Goal: Task Accomplishment & Management: Complete application form

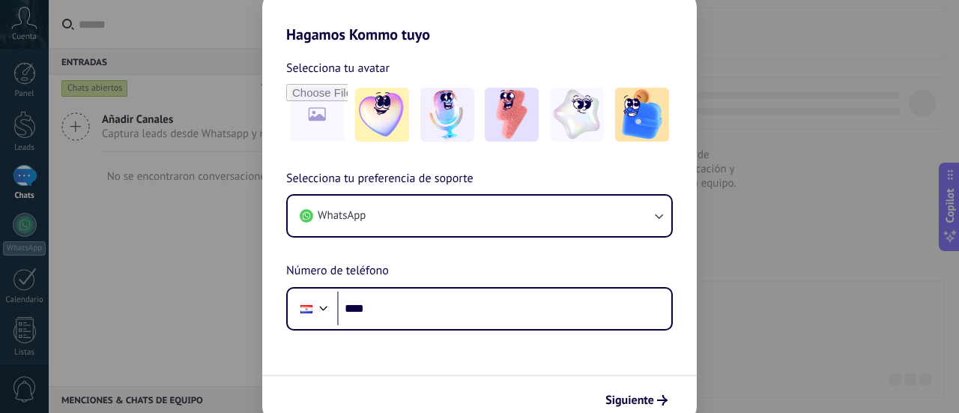
click at [842, 203] on div "Hagamos Kommo tuyo Selecciona tu avatar Selecciona tu preferencia de soporte Wh…" at bounding box center [479, 206] width 959 height 413
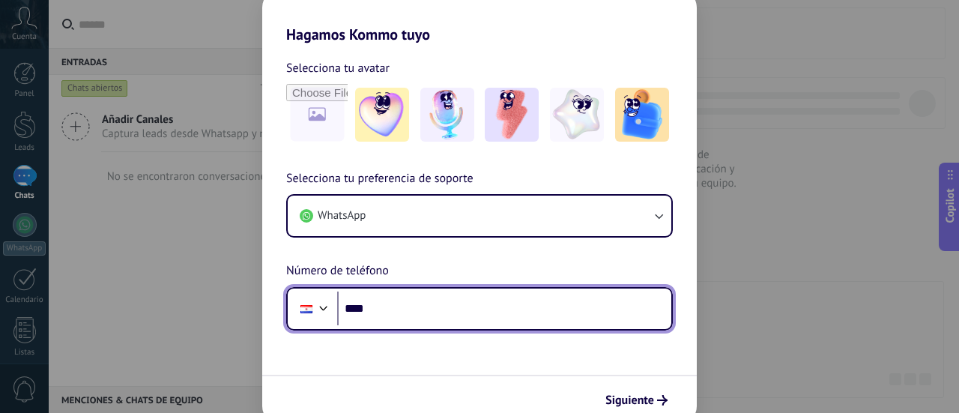
click at [482, 303] on input "****" at bounding box center [504, 308] width 334 height 34
type input "**********"
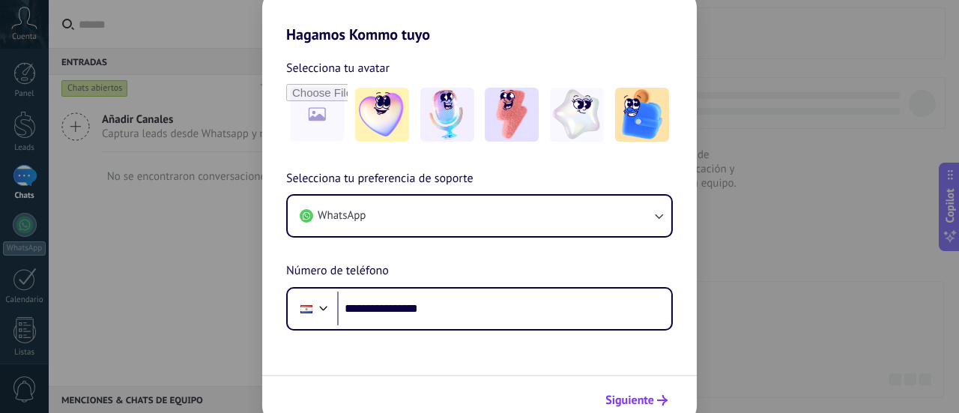
click at [651, 401] on span "Siguiente" at bounding box center [629, 400] width 49 height 10
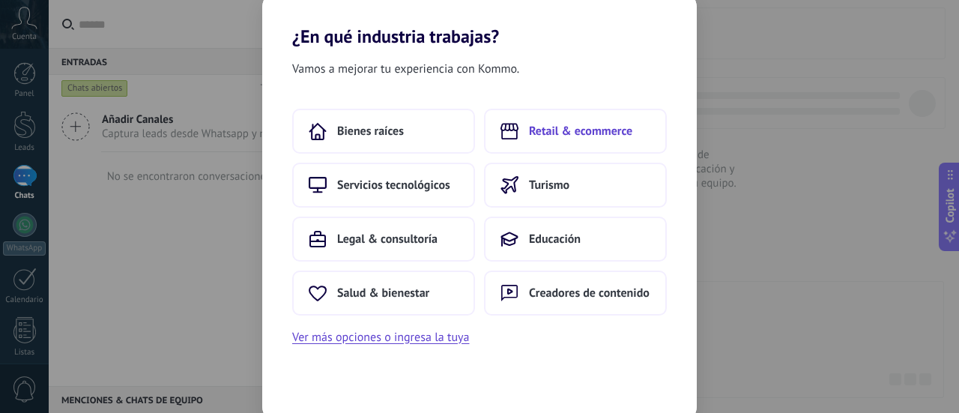
click at [635, 134] on button "Retail & ecommerce" at bounding box center [575, 131] width 183 height 45
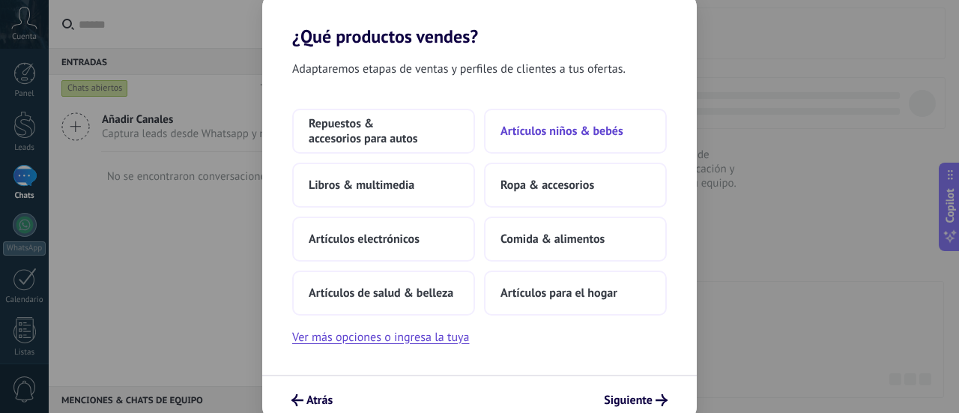
click at [611, 127] on span "Artículos niños & bebés" at bounding box center [562, 131] width 123 height 15
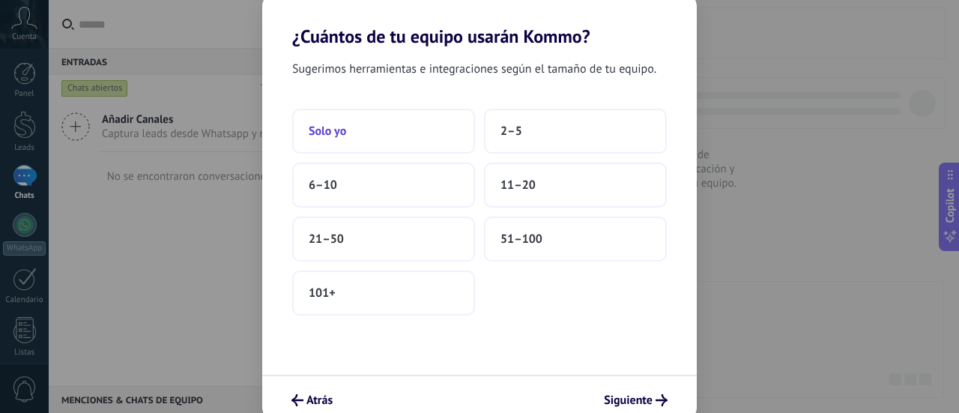
click at [410, 147] on button "Solo yo" at bounding box center [383, 131] width 183 height 45
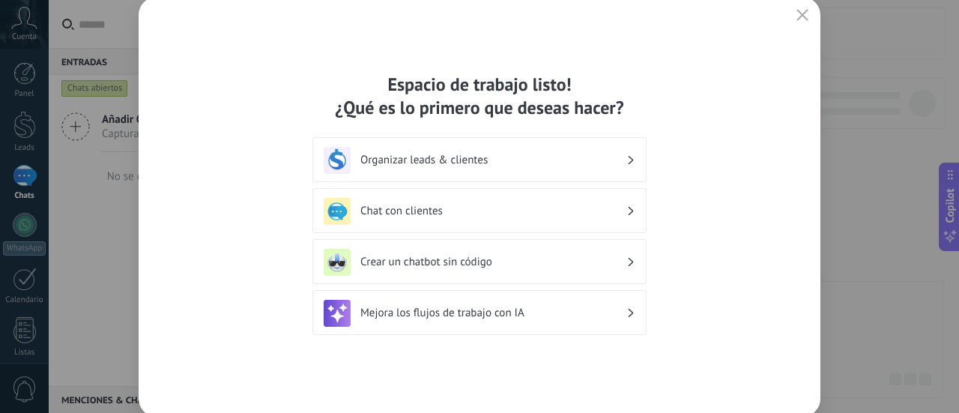
click at [450, 221] on div "Chat con clientes" at bounding box center [480, 211] width 312 height 27
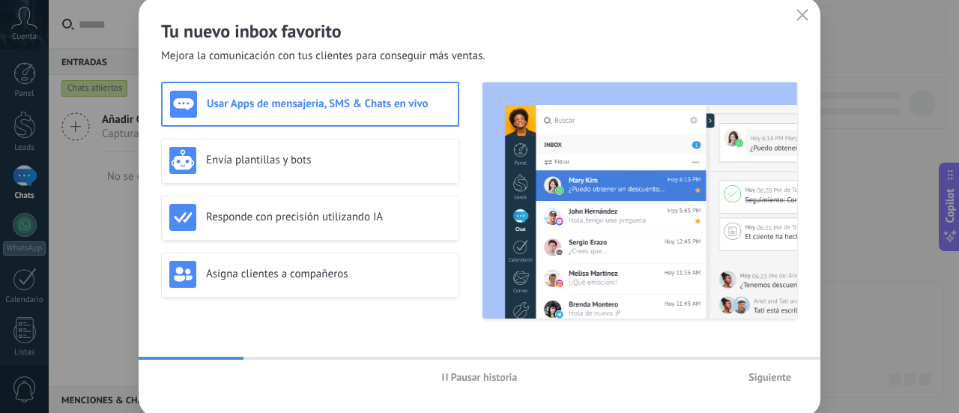
click at [766, 368] on button "Siguiente" at bounding box center [770, 377] width 56 height 22
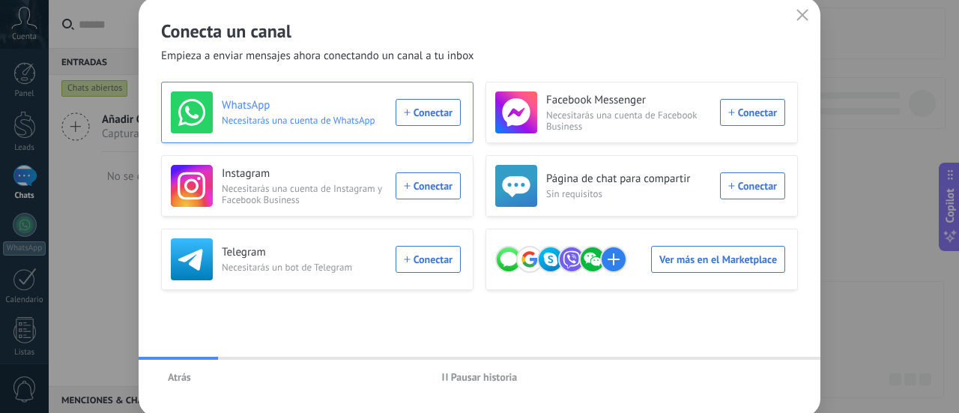
click at [422, 115] on div "WhatsApp Necesitarás una cuenta de WhatsApp Conectar" at bounding box center [316, 112] width 290 height 42
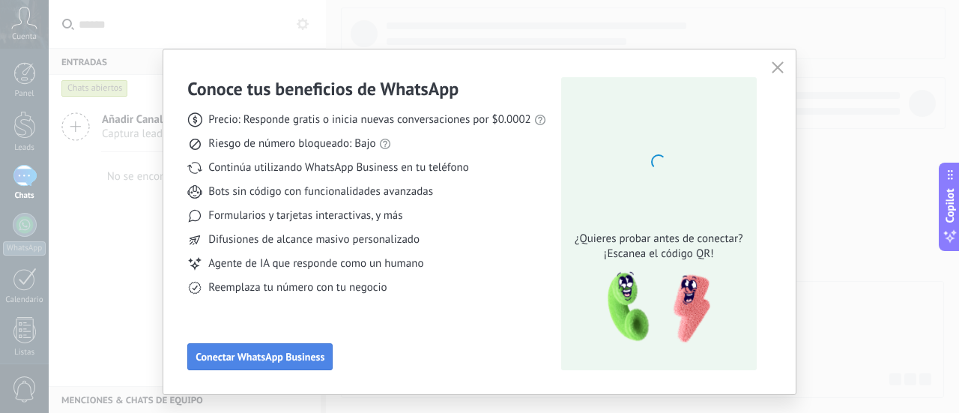
click at [260, 359] on span "Conectar WhatsApp Business" at bounding box center [260, 356] width 129 height 10
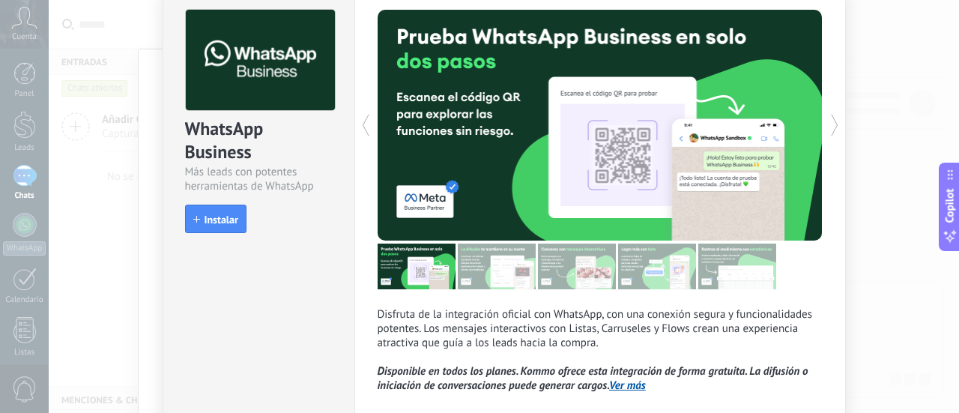
scroll to position [51, 0]
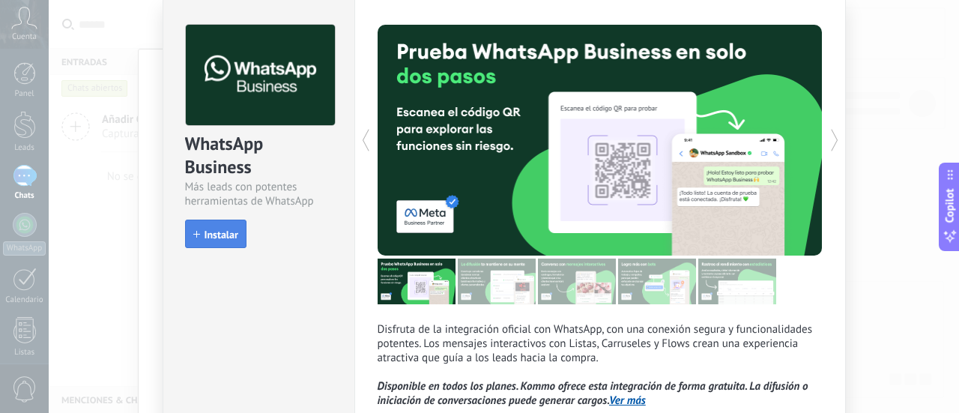
click at [224, 228] on button "Instalar" at bounding box center [215, 234] width 61 height 28
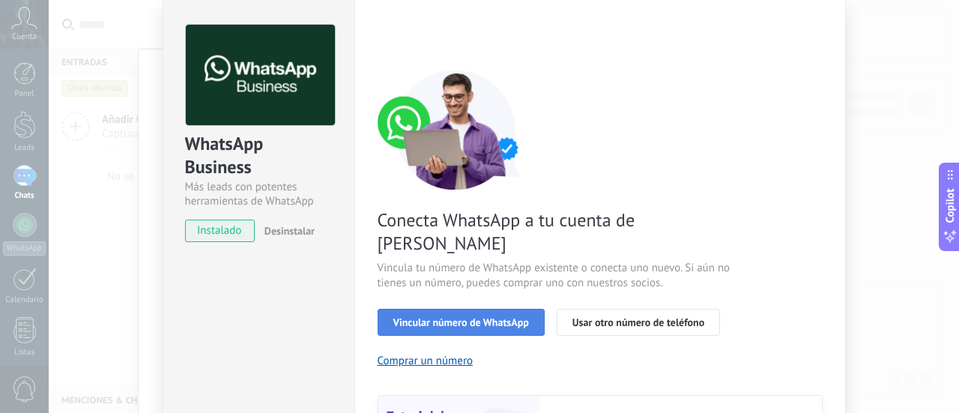
click at [483, 317] on span "Vincular número de WhatsApp" at bounding box center [461, 322] width 136 height 10
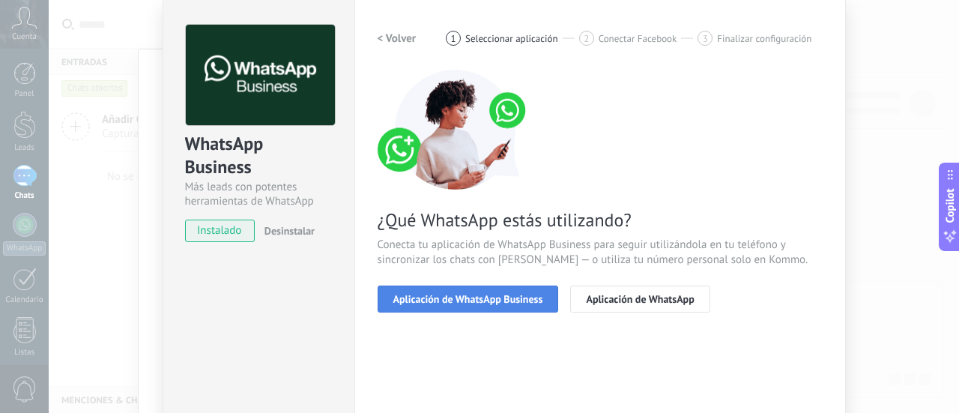
click at [495, 303] on span "Aplicación de WhatsApp Business" at bounding box center [468, 299] width 150 height 10
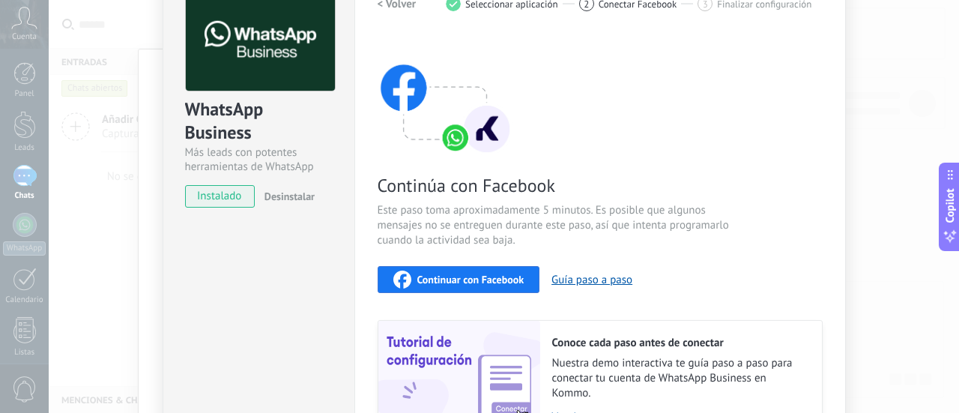
scroll to position [0, 0]
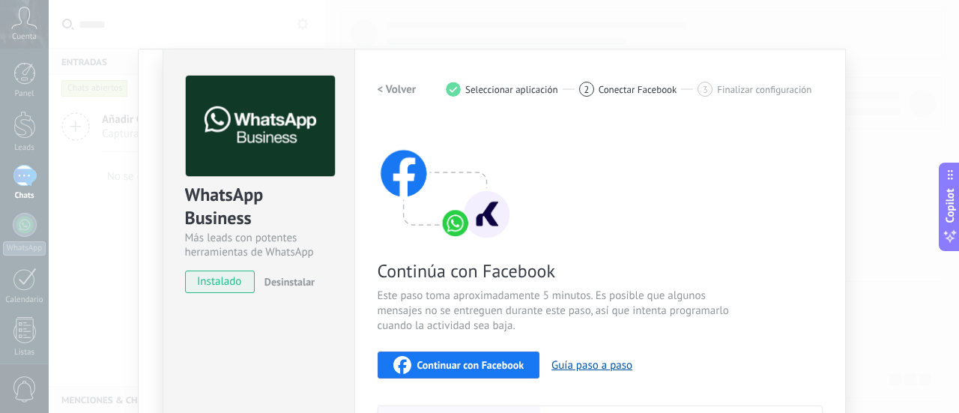
click at [418, 360] on span "Continuar con Facebook" at bounding box center [470, 365] width 107 height 10
click at [628, 89] on span "Conectar Facebook" at bounding box center [638, 89] width 79 height 11
click at [287, 283] on span "Desinstalar" at bounding box center [289, 281] width 50 height 13
click at [166, 282] on div "WhatsApp Business Más leads con potentes herramientas de WhatsApp instalado Des…" at bounding box center [258, 176] width 191 height 255
click at [229, 282] on span "instalado" at bounding box center [220, 281] width 68 height 22
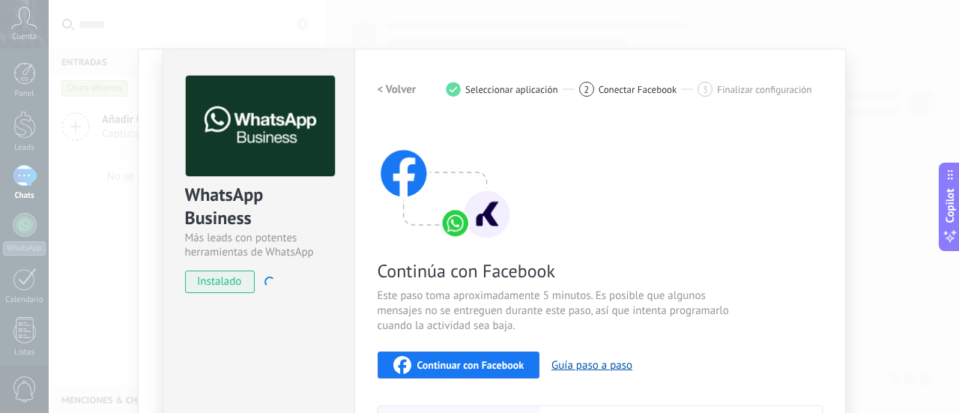
click at [115, 257] on div "WhatsApp Business Más leads con potentes herramientas de WhatsApp instalado Des…" at bounding box center [504, 206] width 910 height 413
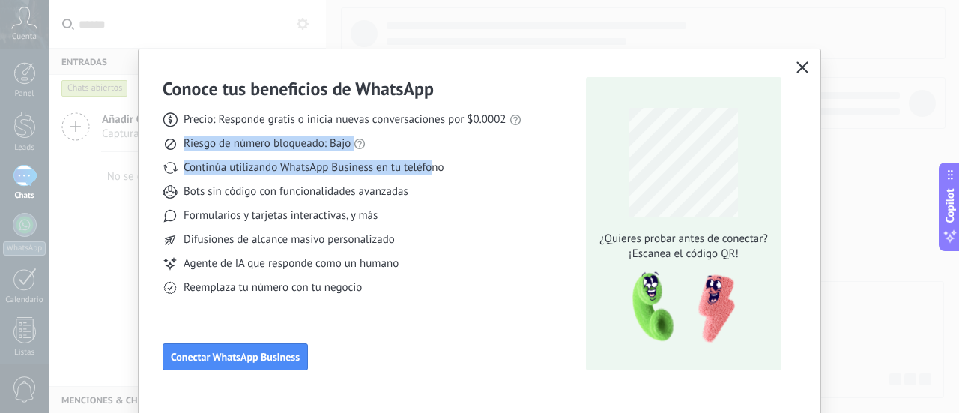
drag, startPoint x: 501, startPoint y: 119, endPoint x: 431, endPoint y: 161, distance: 81.3
click at [431, 161] on div "Precio: Responde gratis o inicia nuevas conversaciones por $0.0002 Riesgo de nú…" at bounding box center [342, 197] width 359 height 195
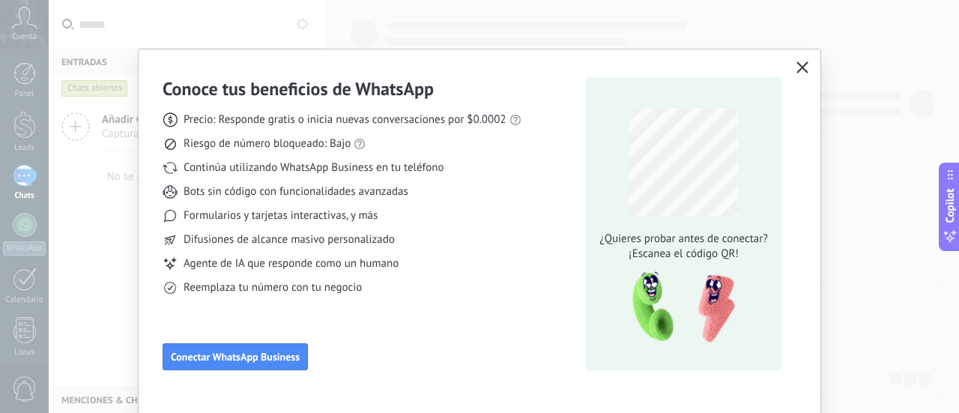
click at [462, 170] on div "Continúa utilizando WhatsApp Business en tu teléfono" at bounding box center [342, 167] width 359 height 15
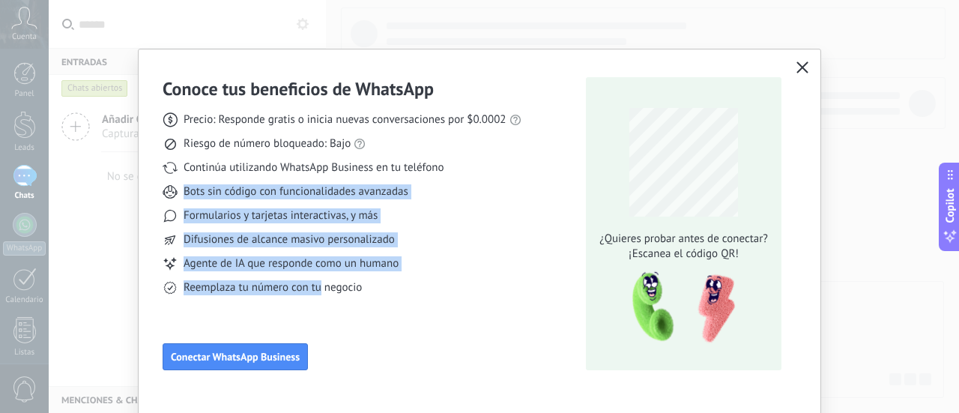
drag, startPoint x: 460, startPoint y: 163, endPoint x: 337, endPoint y: 294, distance: 179.7
click at [317, 292] on div "Precio: Responde gratis o inicia nuevas conversaciones por $0.0002 Riesgo de nú…" at bounding box center [342, 197] width 359 height 195
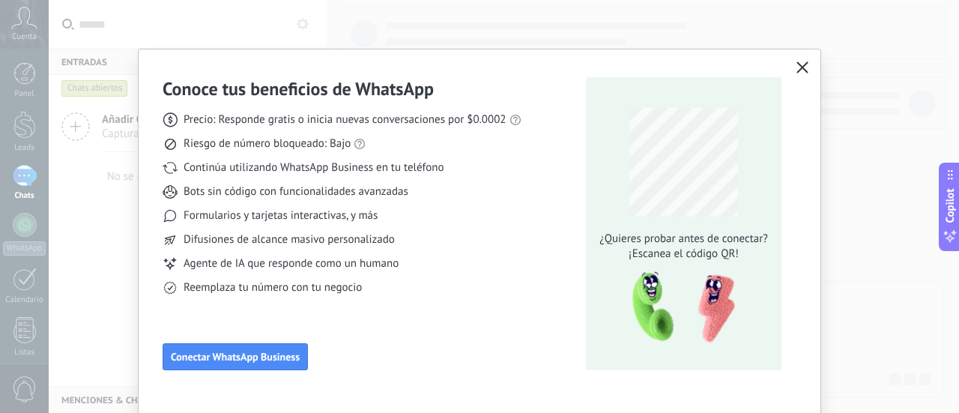
click at [521, 296] on div "Conoce tus beneficios de WhatsApp Precio: Responde gratis o inicia nuevas conve…" at bounding box center [480, 223] width 634 height 293
click at [261, 352] on span "Conectar WhatsApp Business" at bounding box center [235, 356] width 129 height 10
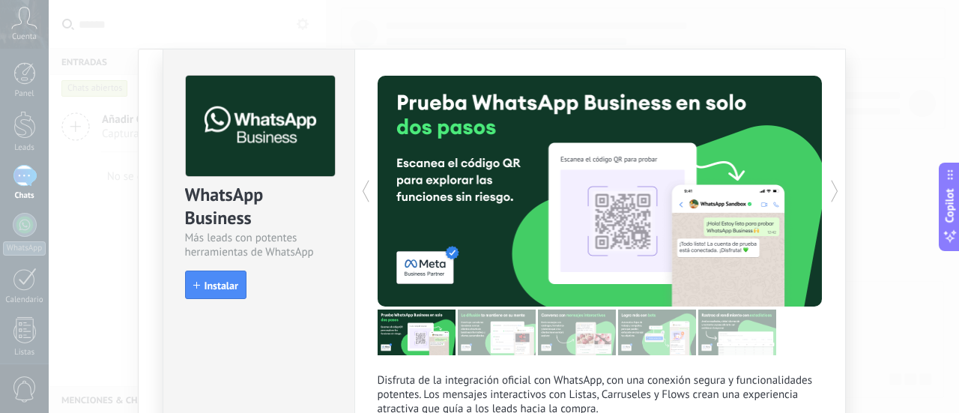
click at [835, 190] on icon at bounding box center [834, 191] width 15 height 30
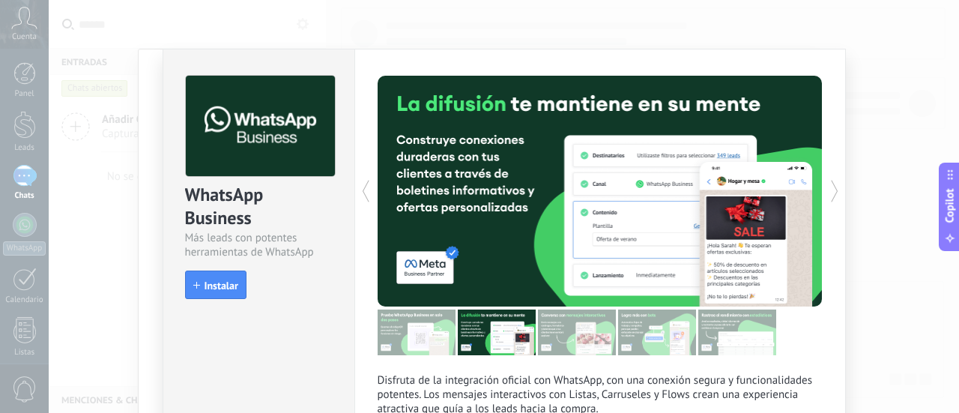
click at [835, 190] on icon at bounding box center [834, 191] width 15 height 30
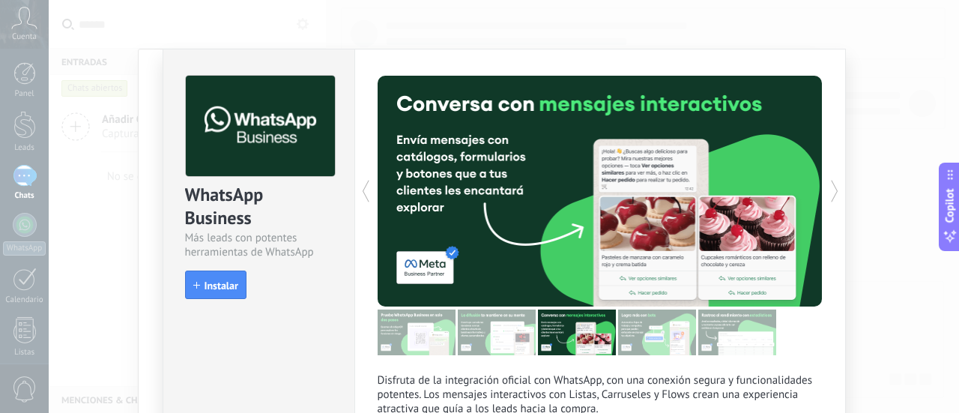
click at [835, 190] on icon at bounding box center [834, 191] width 15 height 30
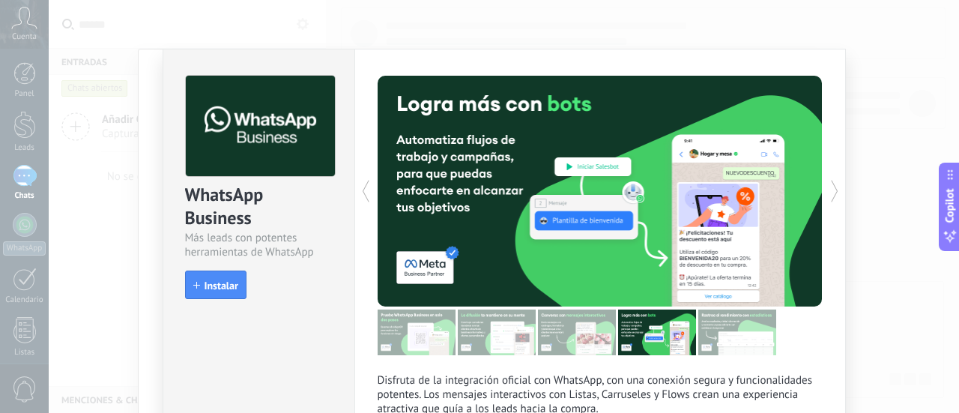
click at [835, 190] on icon at bounding box center [834, 191] width 15 height 30
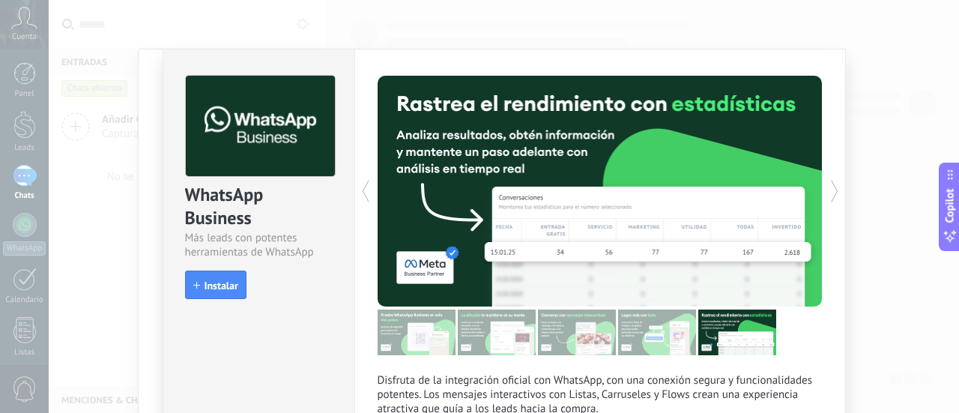
click at [835, 190] on icon at bounding box center [834, 191] width 15 height 30
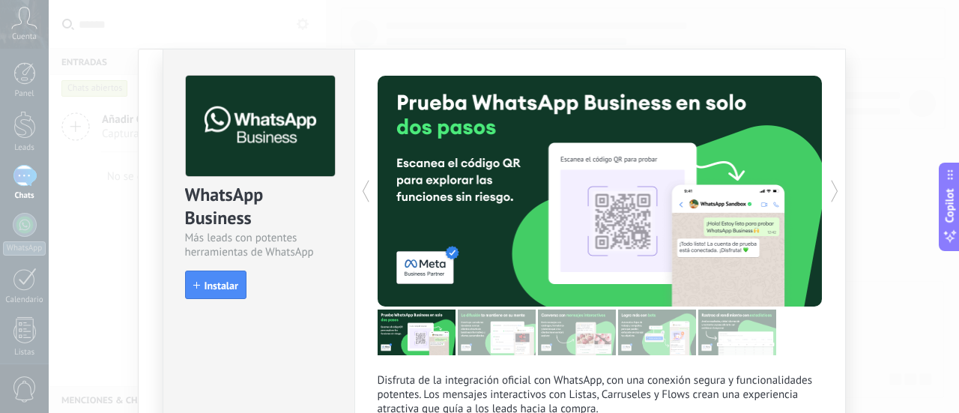
click at [835, 190] on icon at bounding box center [834, 191] width 15 height 30
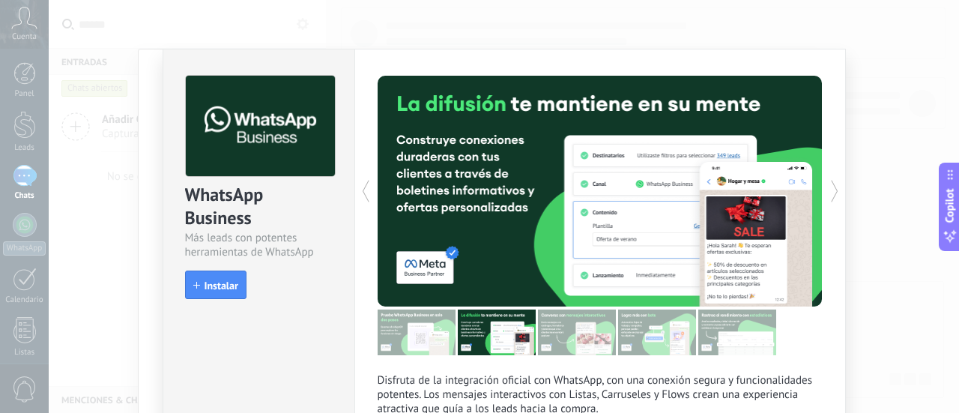
click at [835, 190] on icon at bounding box center [834, 191] width 15 height 30
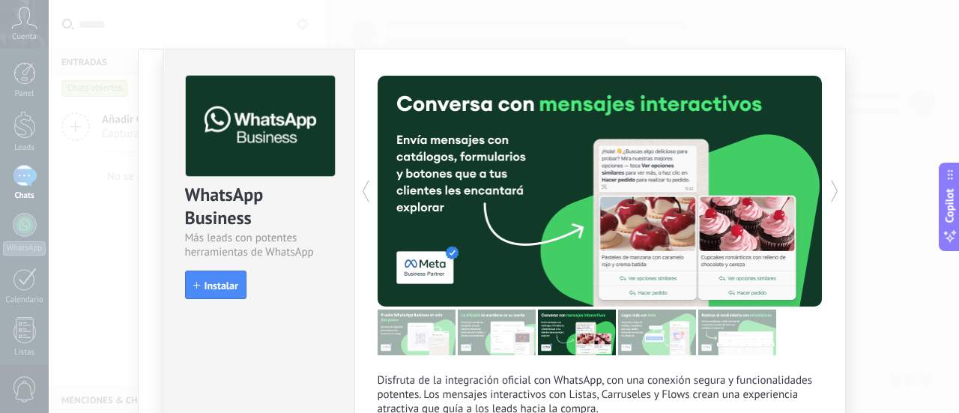
click at [835, 190] on icon at bounding box center [834, 191] width 15 height 30
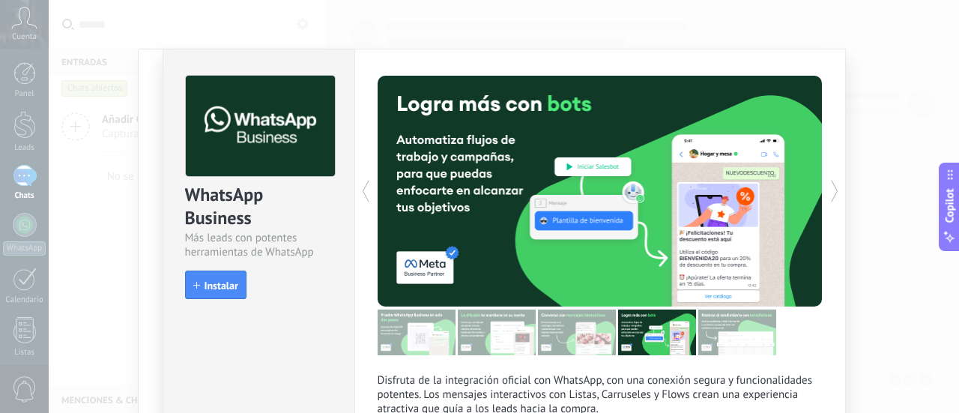
click at [835, 190] on icon at bounding box center [834, 191] width 15 height 30
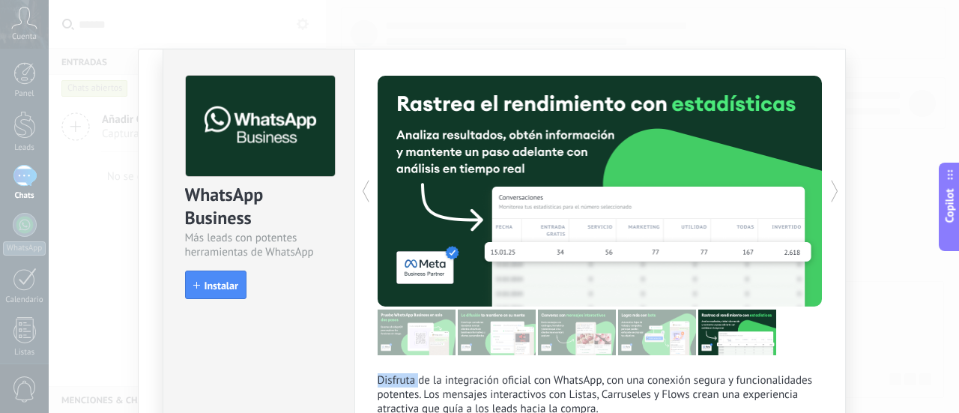
click at [835, 190] on icon at bounding box center [834, 191] width 15 height 30
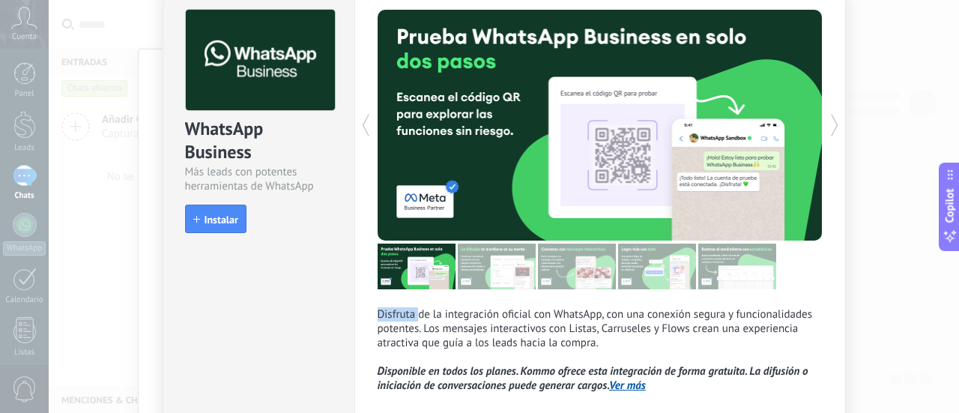
scroll to position [150, 0]
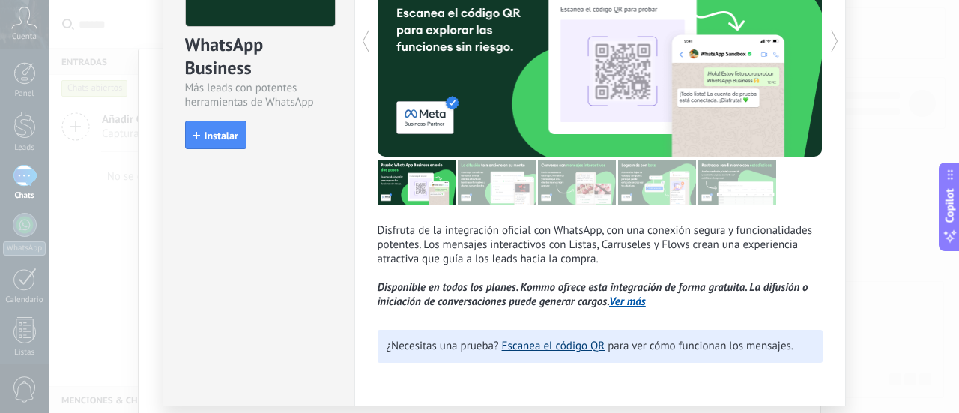
click at [560, 353] on link "Escanea el código QR" at bounding box center [553, 346] width 103 height 14
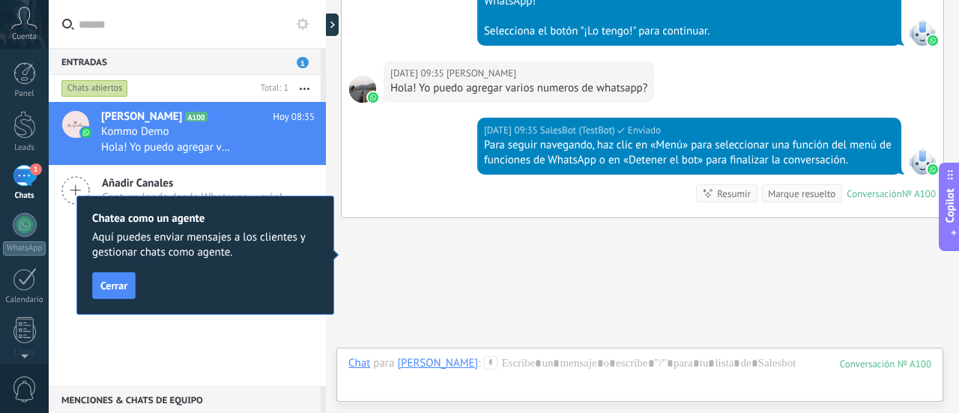
scroll to position [769, 0]
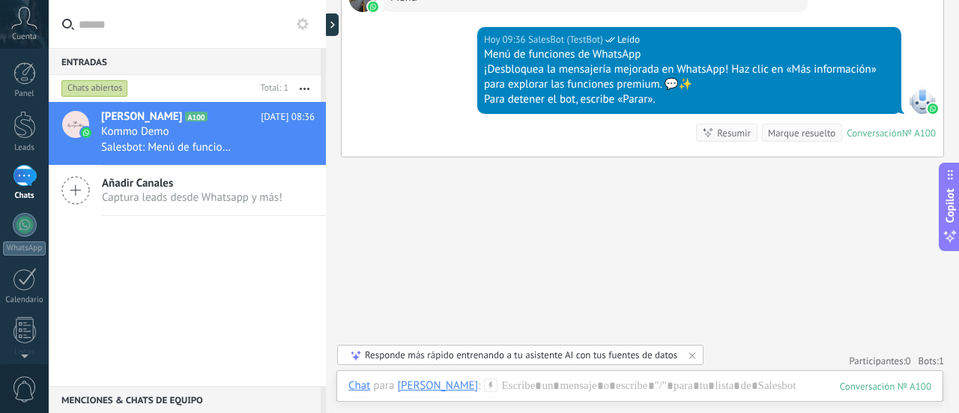
scroll to position [973, 0]
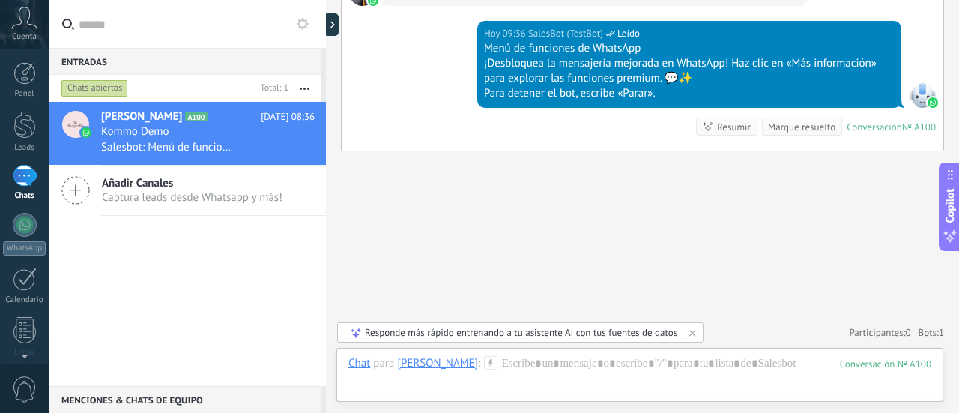
click at [138, 288] on div "[PERSON_NAME] A100 [DATE] 08:36 Kommo Demo Salesbot: Menú de funciones de Whats…" at bounding box center [187, 244] width 277 height 284
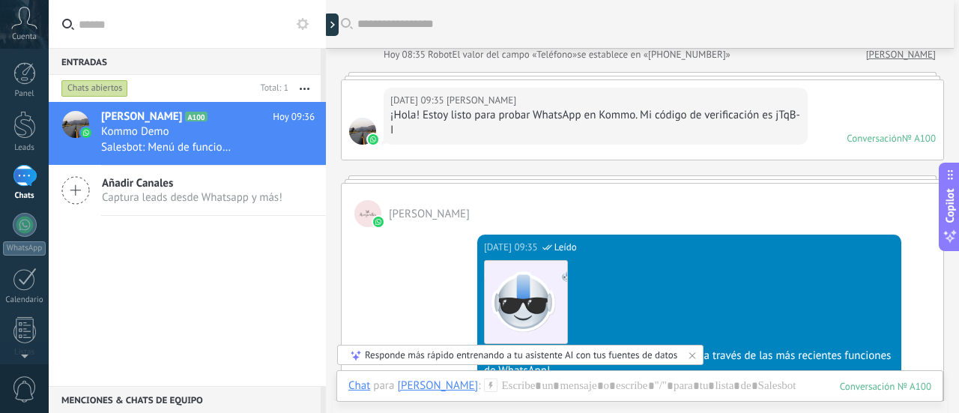
scroll to position [0, 0]
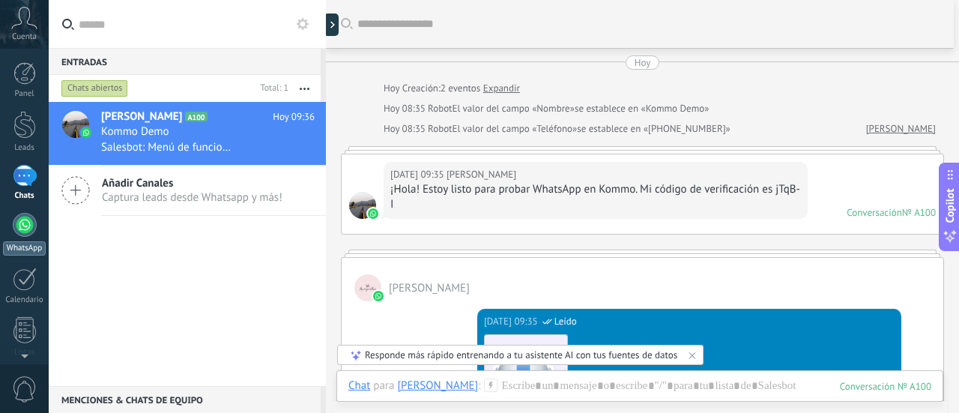
click at [26, 223] on div at bounding box center [25, 225] width 24 height 24
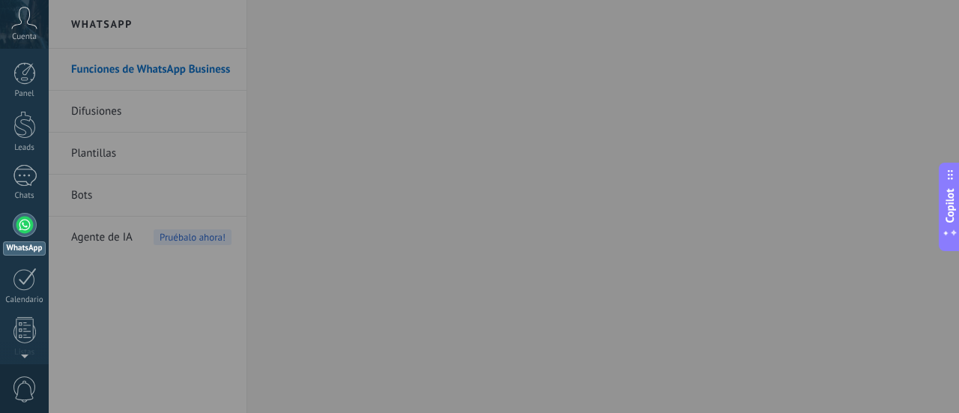
click at [19, 19] on icon at bounding box center [24, 18] width 26 height 22
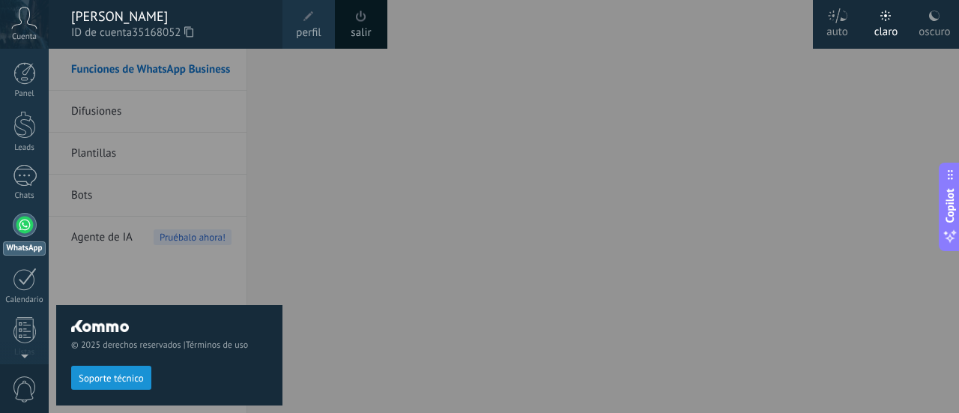
click at [19, 19] on icon at bounding box center [24, 18] width 26 height 22
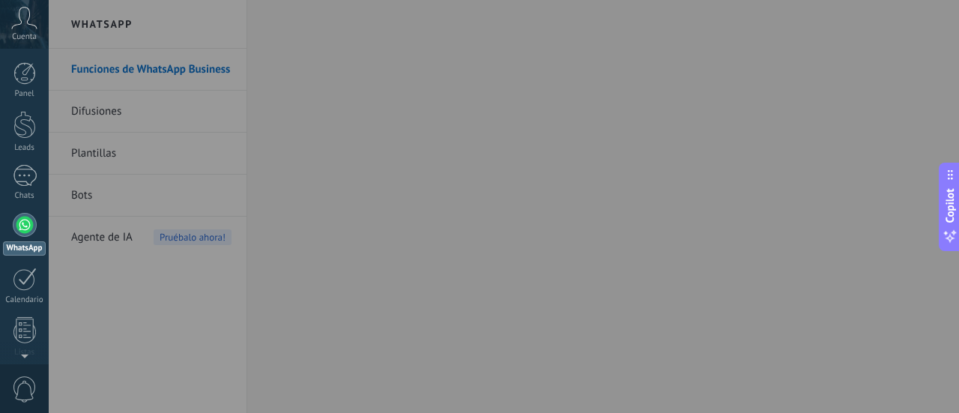
click at [19, 19] on icon at bounding box center [24, 18] width 26 height 22
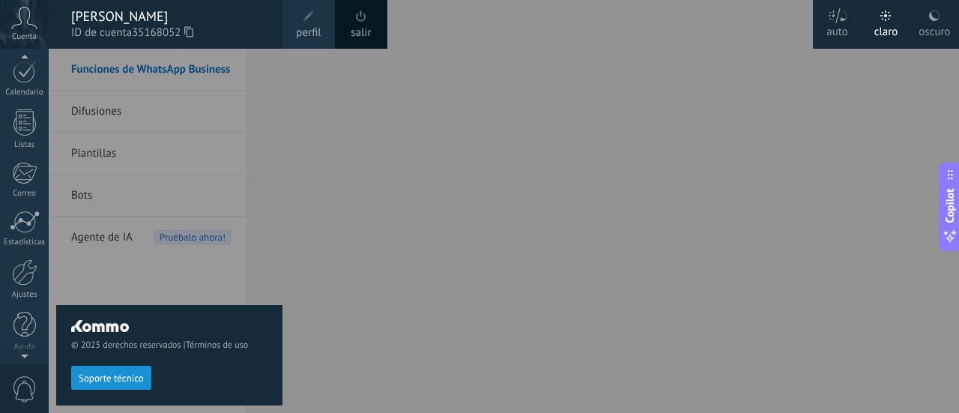
scroll to position [211, 0]
click at [36, 272] on div at bounding box center [24, 269] width 25 height 26
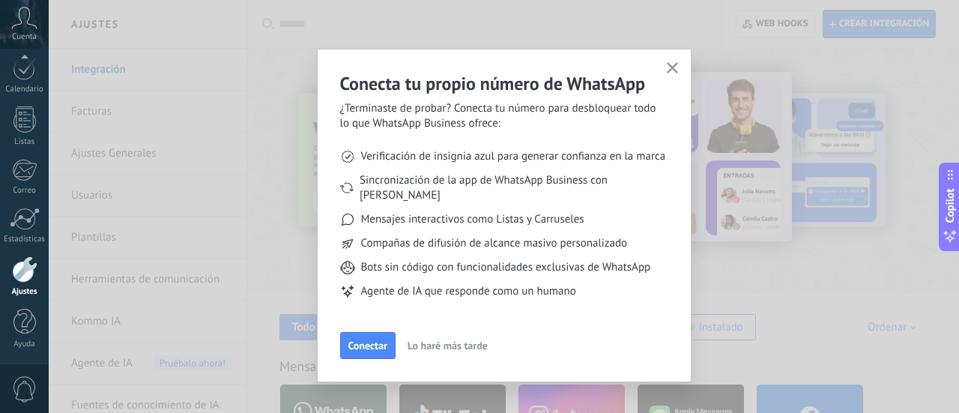
click at [674, 65] on icon "button" at bounding box center [672, 67] width 11 height 11
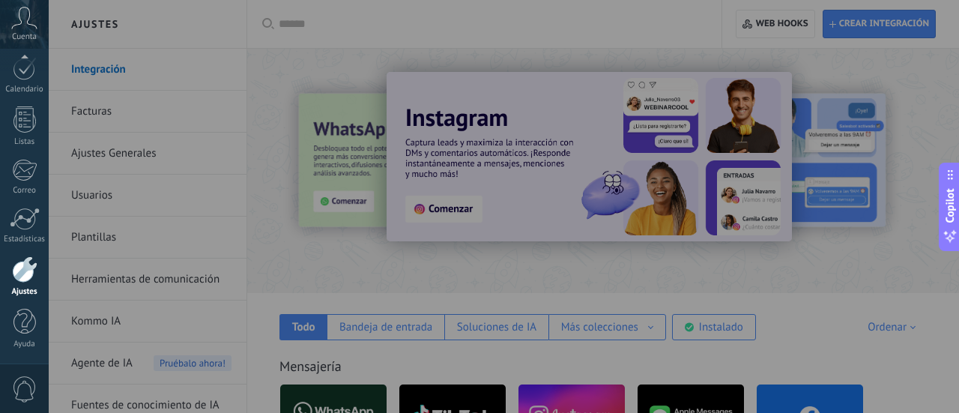
click at [874, 267] on div at bounding box center [528, 206] width 959 height 413
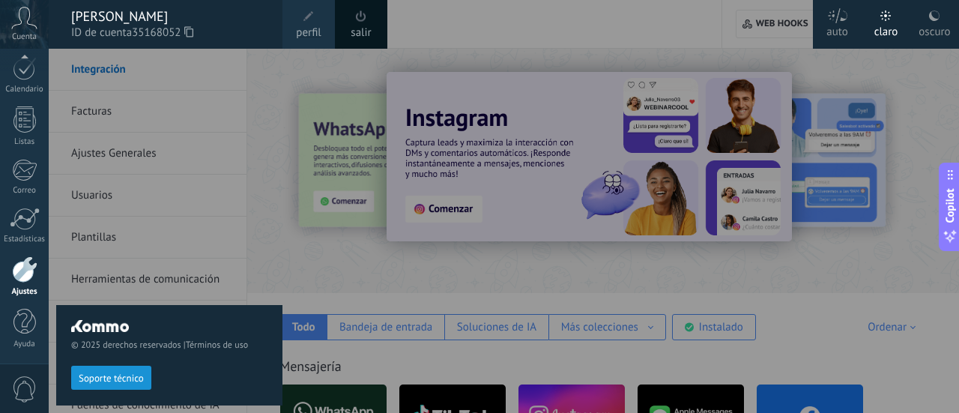
click at [277, 208] on div "© 2025 derechos reservados | Términos de uso Soporte técnico" at bounding box center [169, 231] width 226 height 364
click at [339, 396] on div at bounding box center [528, 206] width 959 height 413
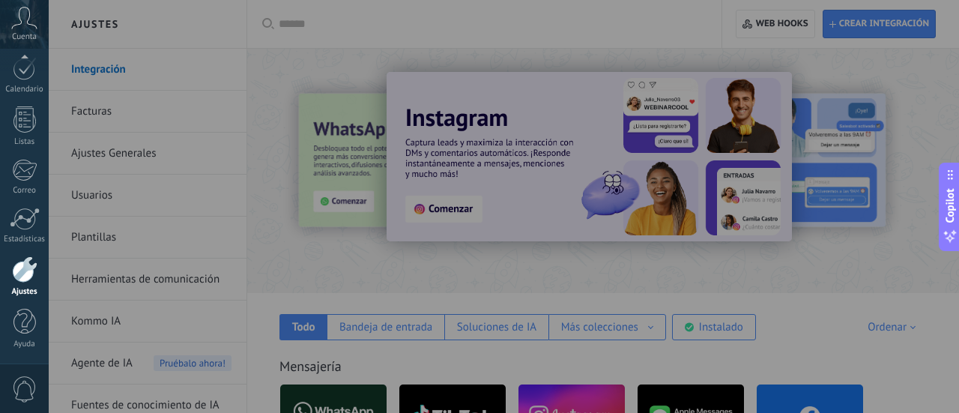
click at [323, 408] on div at bounding box center [528, 206] width 959 height 413
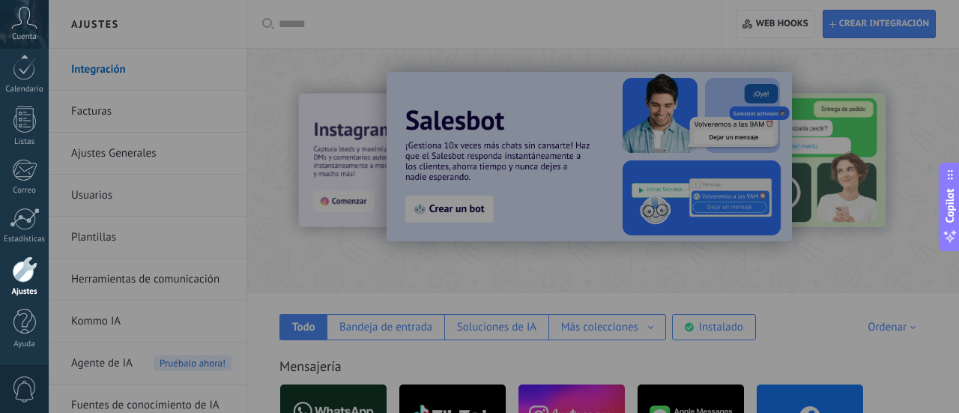
click at [943, 124] on div at bounding box center [528, 206] width 959 height 413
click at [574, 22] on div at bounding box center [528, 206] width 959 height 413
click at [920, 20] on div at bounding box center [528, 206] width 959 height 413
click at [687, 194] on div at bounding box center [528, 206] width 959 height 413
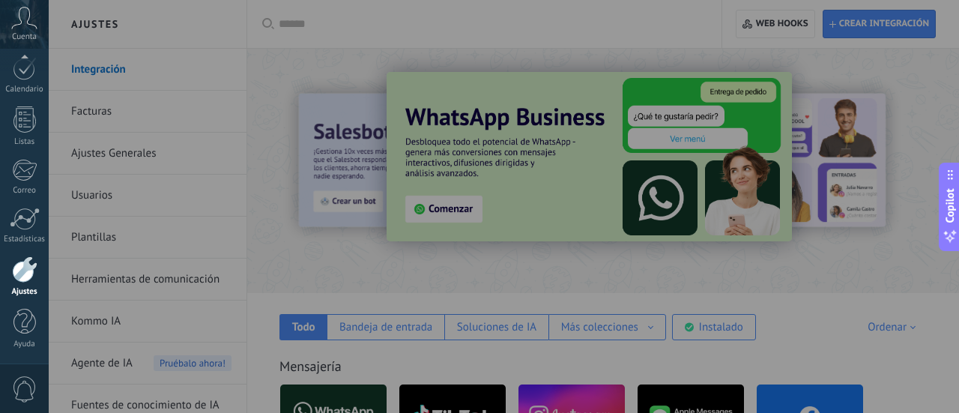
click at [390, 334] on div at bounding box center [528, 206] width 959 height 413
click at [623, 145] on div at bounding box center [528, 206] width 959 height 413
click at [856, 31] on div at bounding box center [528, 206] width 959 height 413
drag, startPoint x: 397, startPoint y: 214, endPoint x: 378, endPoint y: 160, distance: 57.4
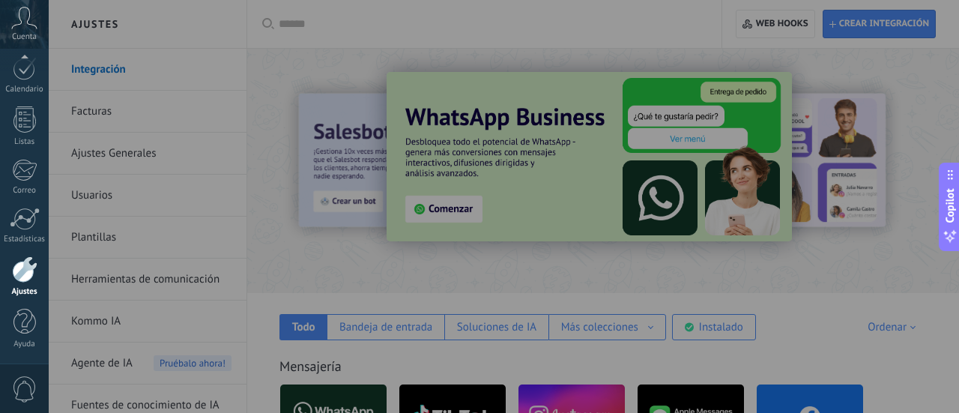
click at [396, 206] on div at bounding box center [528, 206] width 959 height 413
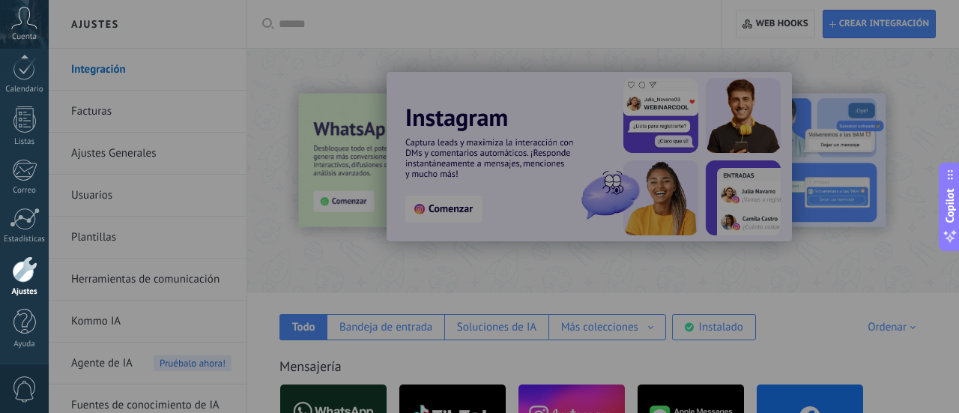
click at [568, 230] on div at bounding box center [528, 206] width 959 height 413
click at [506, 313] on div at bounding box center [528, 206] width 959 height 413
click at [201, 288] on div at bounding box center [528, 206] width 959 height 413
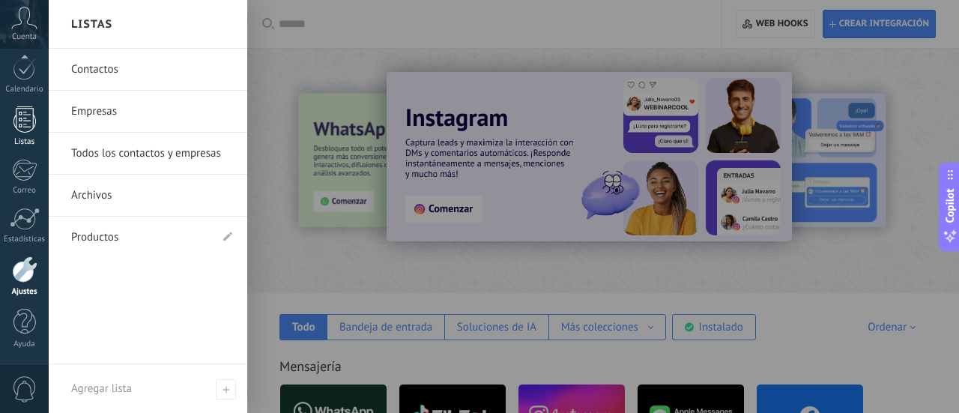
click at [23, 110] on div at bounding box center [24, 119] width 22 height 26
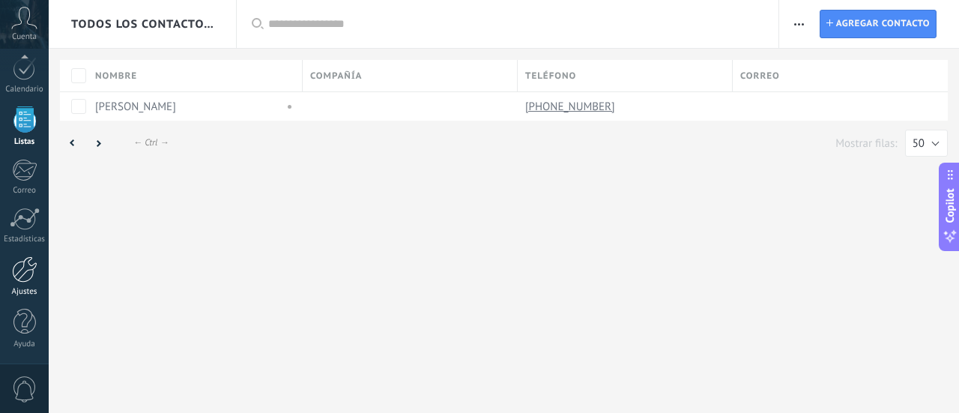
click at [22, 282] on div at bounding box center [24, 269] width 25 height 26
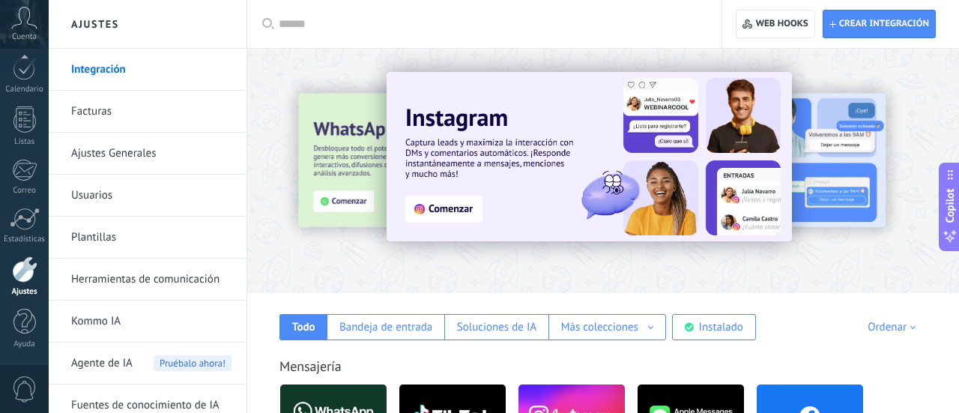
click at [342, 399] on img at bounding box center [333, 416] width 106 height 73
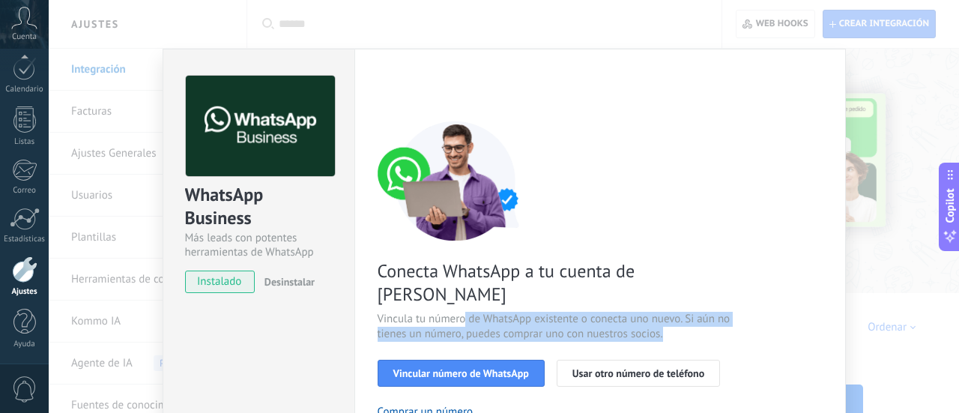
drag, startPoint x: 607, startPoint y: 303, endPoint x: 433, endPoint y: 300, distance: 173.9
click at [446, 312] on span "Vincula tu número de WhatsApp existente o conecta uno nuevo. Si aún no tienes u…" at bounding box center [556, 327] width 357 height 30
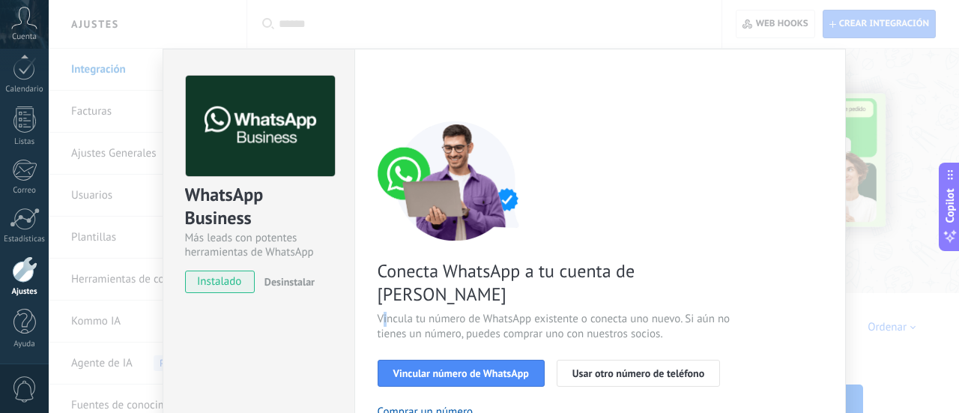
click at [380, 312] on span "Vincula tu número de WhatsApp existente o conecta uno nuevo. Si aún no tienes u…" at bounding box center [556, 327] width 357 height 30
click at [701, 319] on div "Conecta WhatsApp a tu cuenta de Kommo Vincula tu número de WhatsApp existente o…" at bounding box center [600, 343] width 445 height 445
click at [497, 368] on span "Vincular número de WhatsApp" at bounding box center [461, 373] width 136 height 10
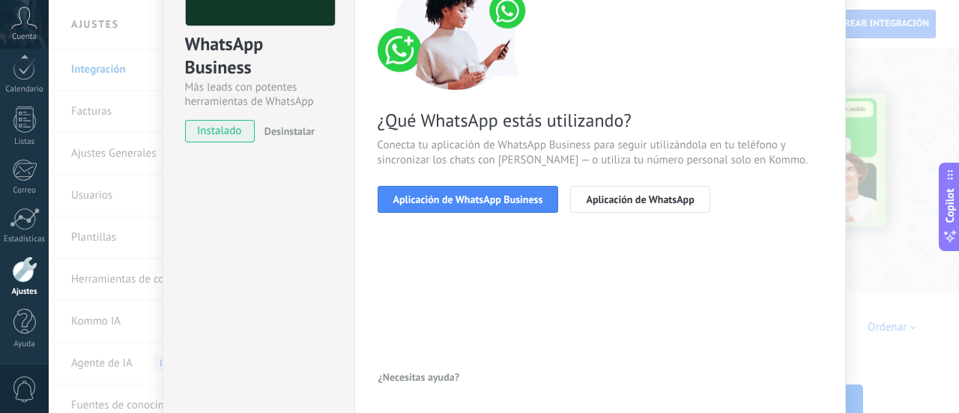
scroll to position [209, 0]
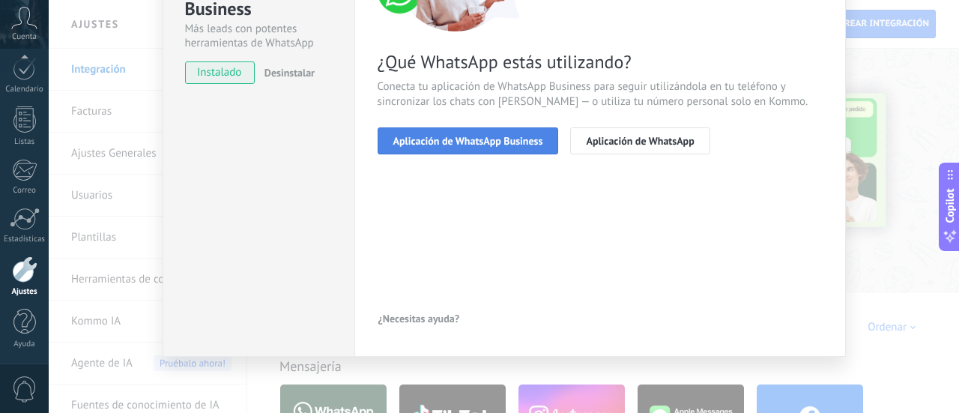
click at [502, 139] on span "Aplicación de WhatsApp Business" at bounding box center [468, 141] width 150 height 10
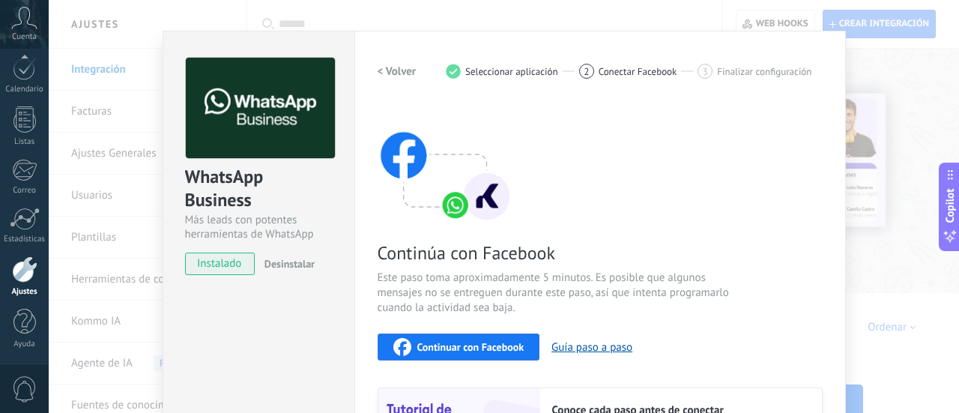
scroll to position [0, 0]
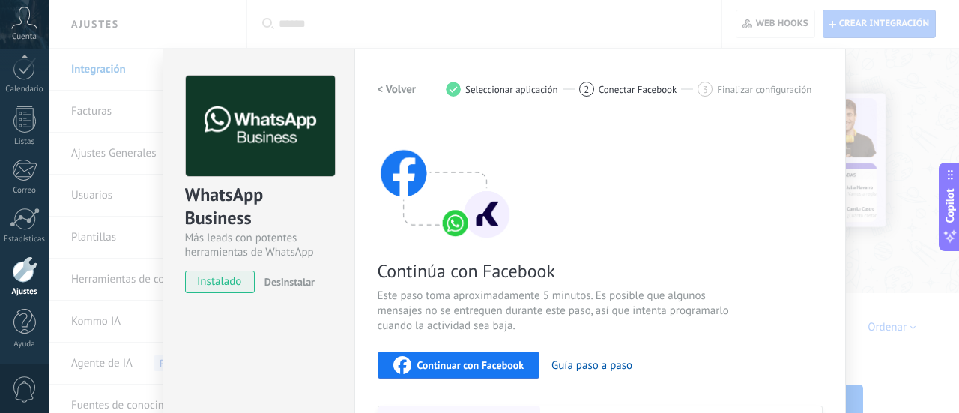
click at [631, 124] on div "Continúa con Facebook Este paso toma aproximadamente 5 minutos. Es posible que …" at bounding box center [600, 323] width 445 height 405
click at [388, 85] on h2 "< Volver" at bounding box center [397, 89] width 39 height 14
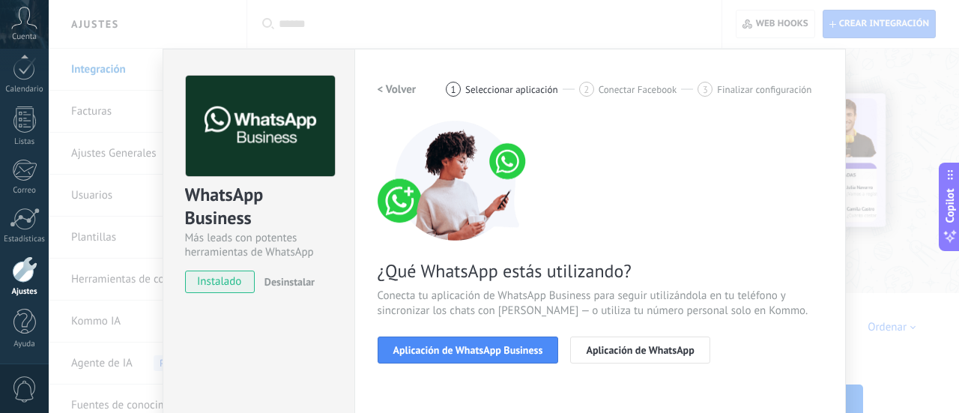
click at [388, 85] on h2 "< Volver" at bounding box center [397, 89] width 39 height 14
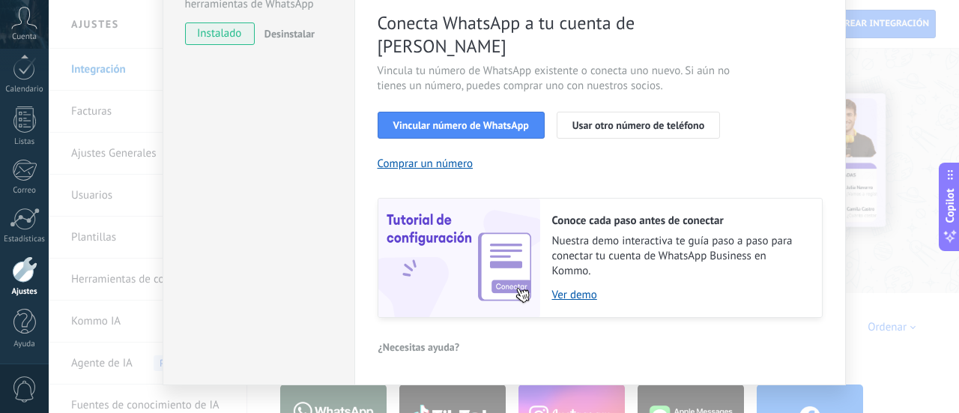
scroll to position [253, 0]
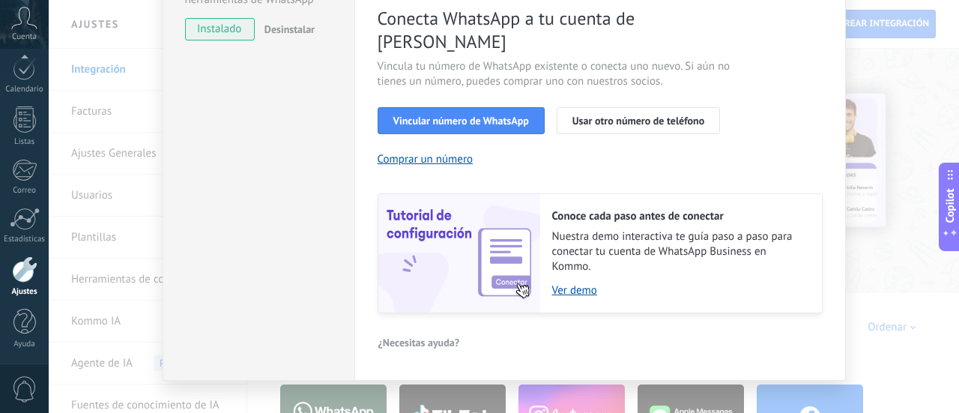
click at [767, 107] on div "Vincular número de WhatsApp Usar otro número de teléfono" at bounding box center [600, 120] width 445 height 27
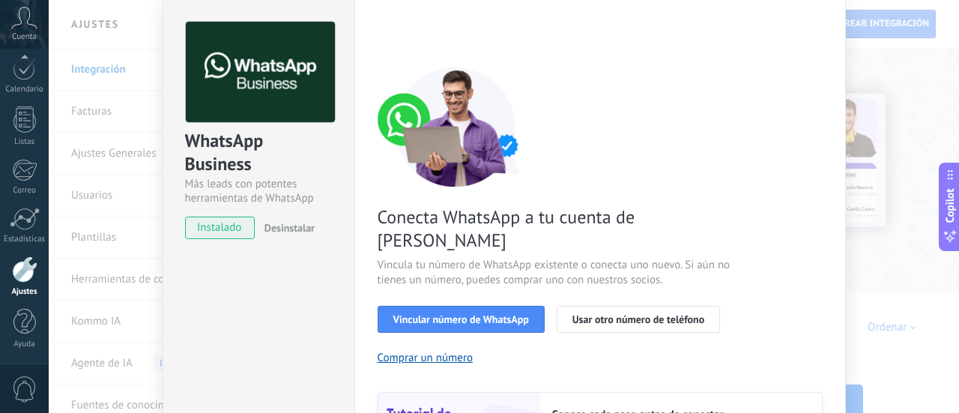
scroll to position [0, 0]
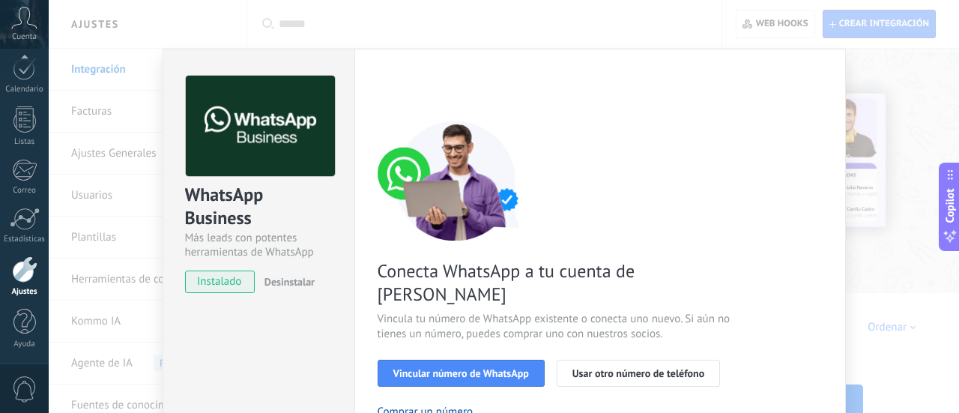
click at [901, 80] on div "WhatsApp Business Más leads con potentes herramientas de WhatsApp instalado Des…" at bounding box center [504, 206] width 910 height 413
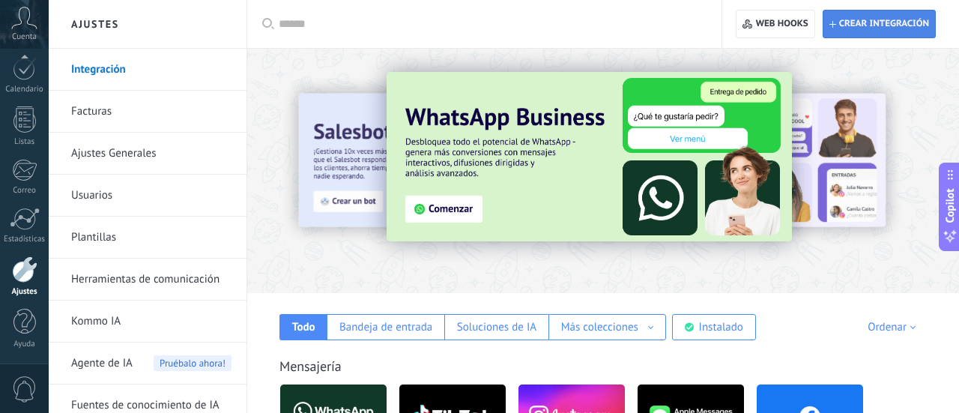
click at [871, 22] on span "Crear integración" at bounding box center [884, 24] width 90 height 12
type textarea "**********"
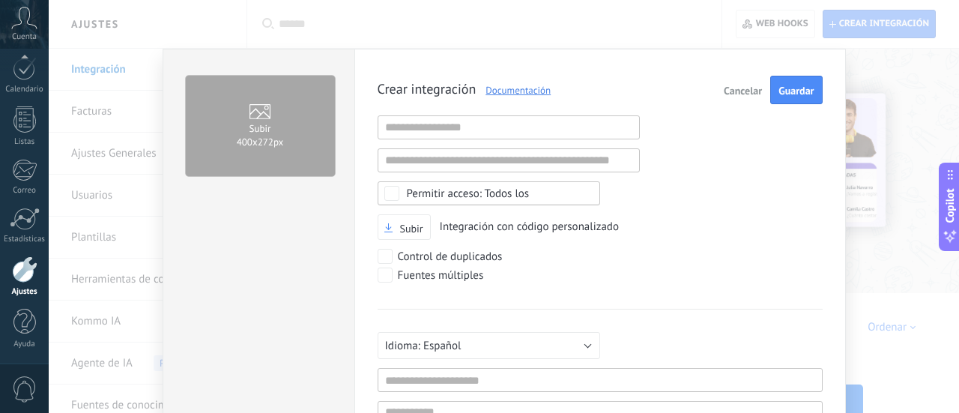
click at [719, 92] on button "Cancelar" at bounding box center [743, 90] width 50 height 28
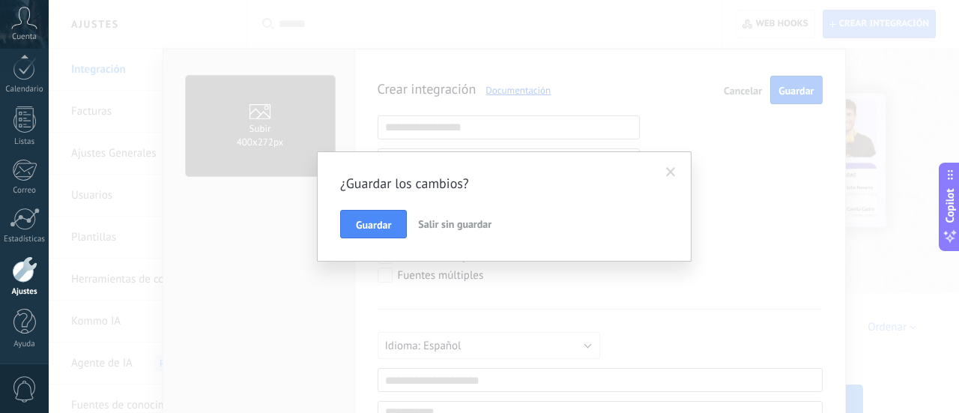
click at [458, 216] on button "Salir sin guardar" at bounding box center [454, 224] width 85 height 28
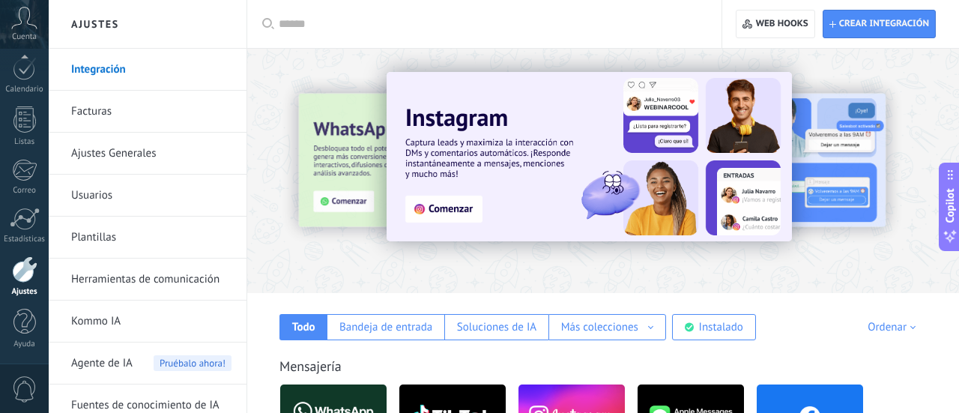
click at [471, 210] on img at bounding box center [589, 156] width 405 height 169
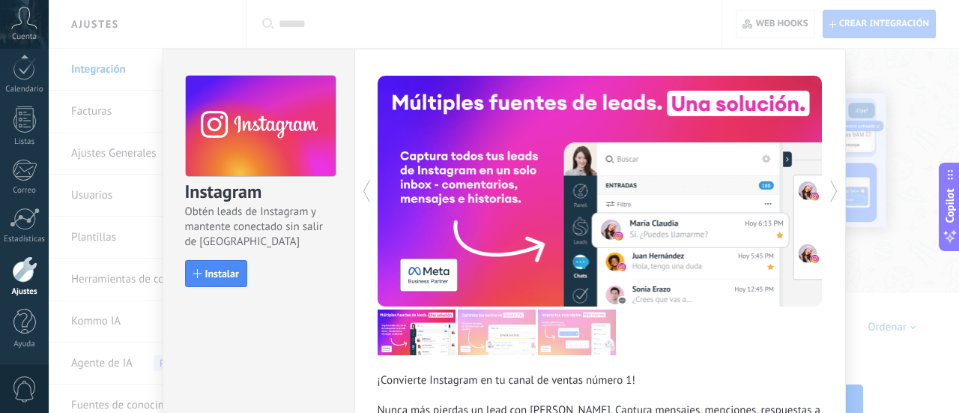
click at [925, 103] on div "Instagram Obtén leads de Instagram y mantente conectado sin salir de Kommo Inst…" at bounding box center [504, 206] width 910 height 413
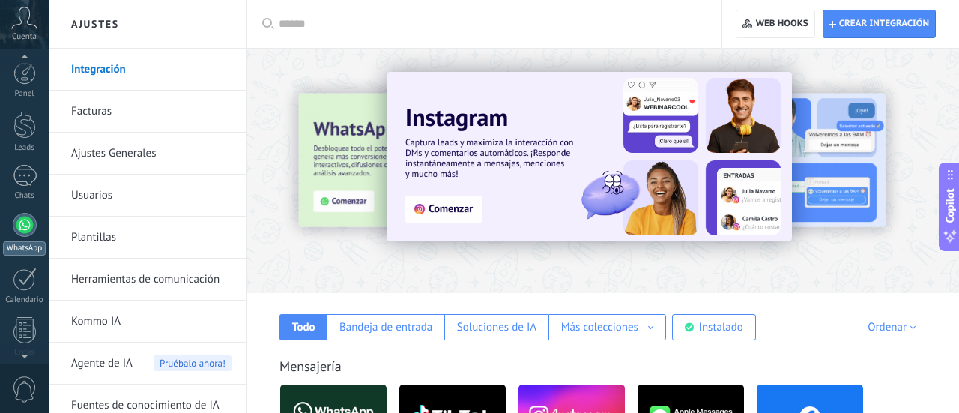
click at [14, 222] on div at bounding box center [25, 225] width 24 height 24
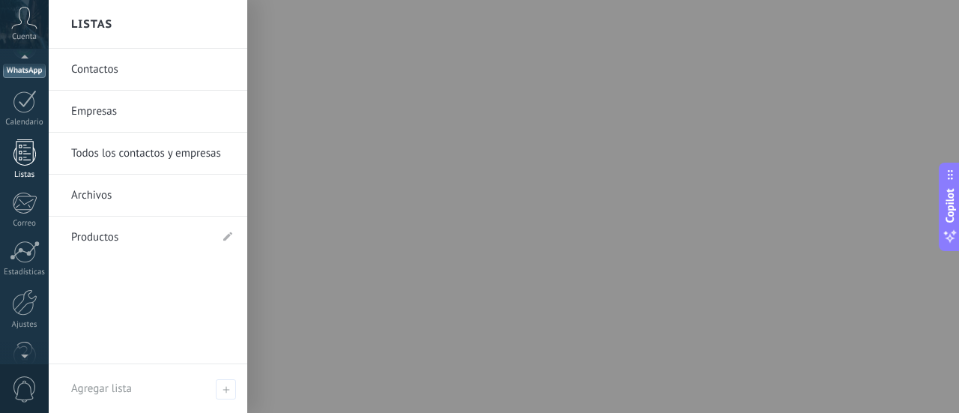
scroll to position [211, 0]
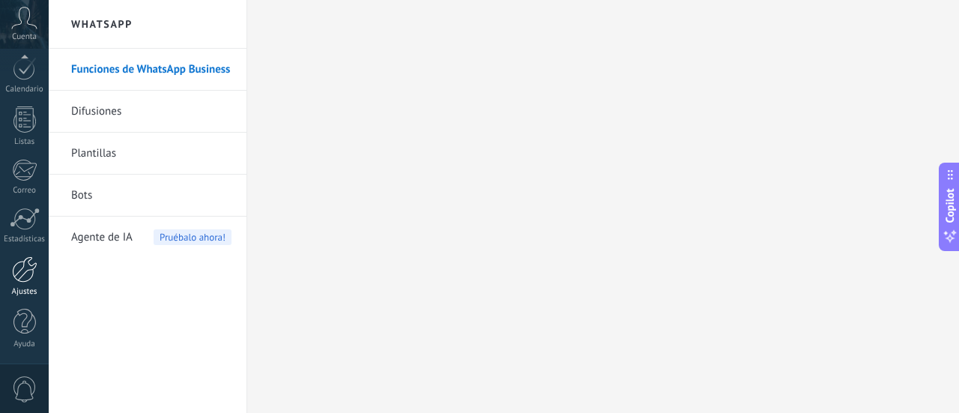
click at [20, 276] on div at bounding box center [24, 269] width 25 height 26
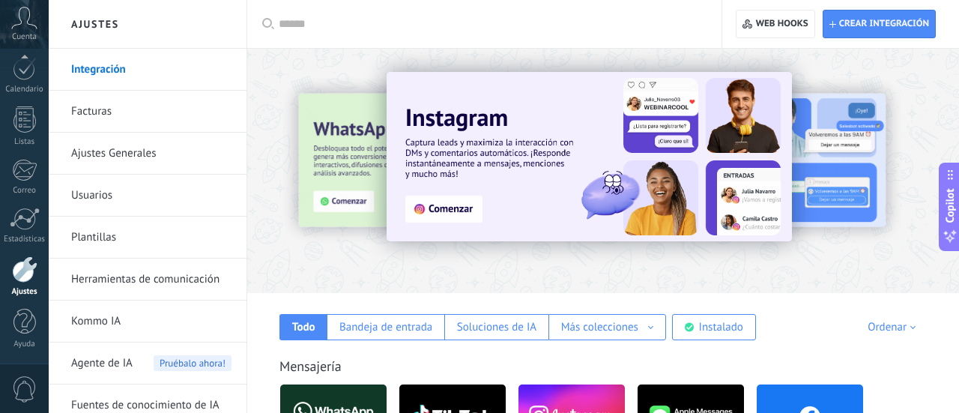
click at [812, 337] on div "Todo Bandeja de entrada Soluciones de IA Más colecciones Automatizaciones Fuent…" at bounding box center [603, 316] width 682 height 47
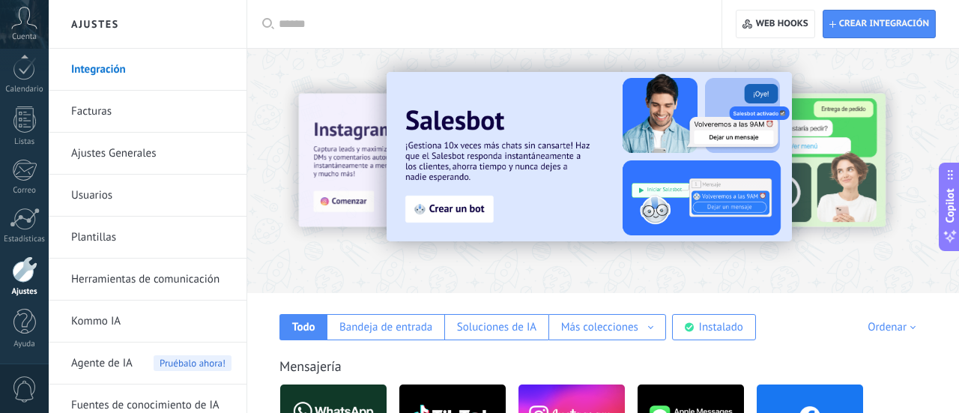
click at [583, 361] on div "Mensajería" at bounding box center [602, 365] width 647 height 17
click at [334, 393] on img at bounding box center [333, 416] width 106 height 73
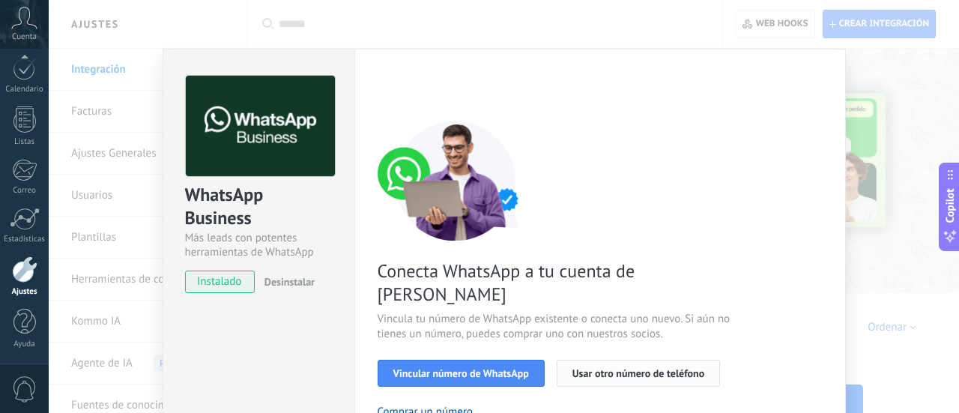
click at [656, 368] on span "Usar otro número de teléfono" at bounding box center [638, 373] width 132 height 10
click at [698, 152] on div "Conecta WhatsApp a tu cuenta de Kommo Vincula tu número de WhatsApp existente o…" at bounding box center [600, 343] width 445 height 445
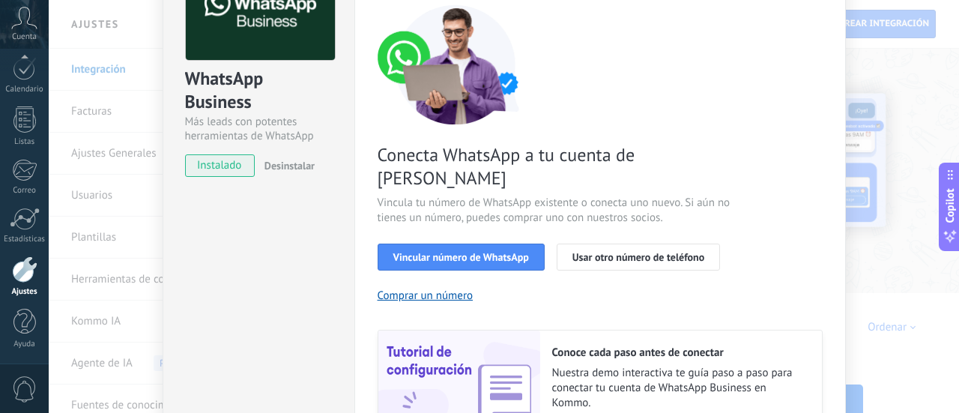
scroll to position [253, 0]
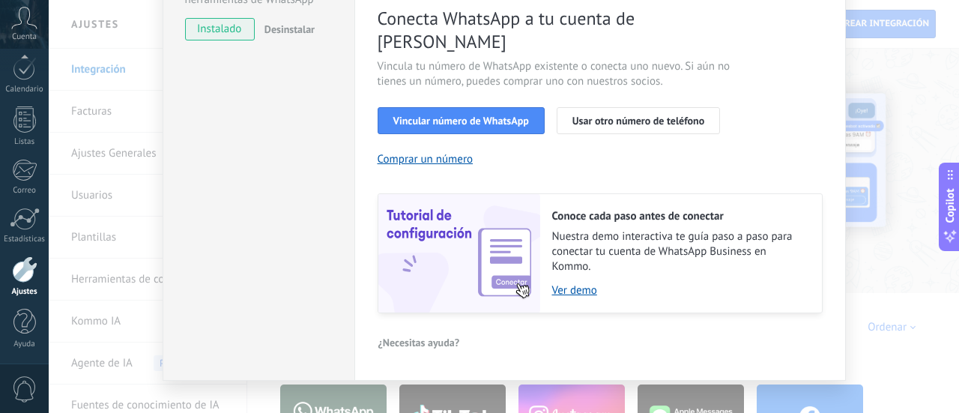
click at [418, 337] on span "¿Necesitas ayuda?" at bounding box center [419, 342] width 82 height 10
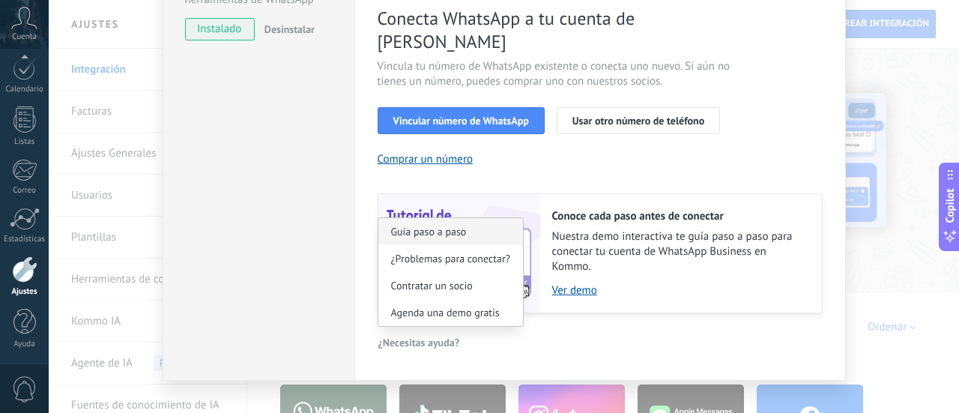
click at [449, 226] on span "Guía paso a paso" at bounding box center [429, 231] width 76 height 10
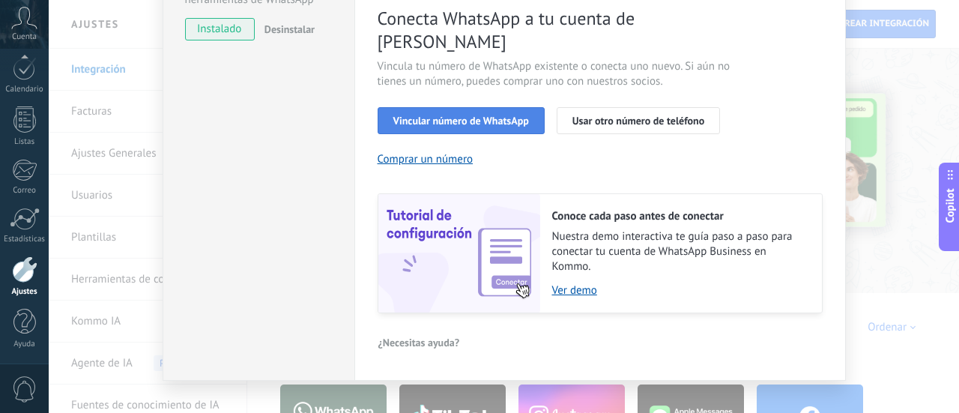
click at [499, 115] on span "Vincular número de WhatsApp" at bounding box center [461, 120] width 136 height 10
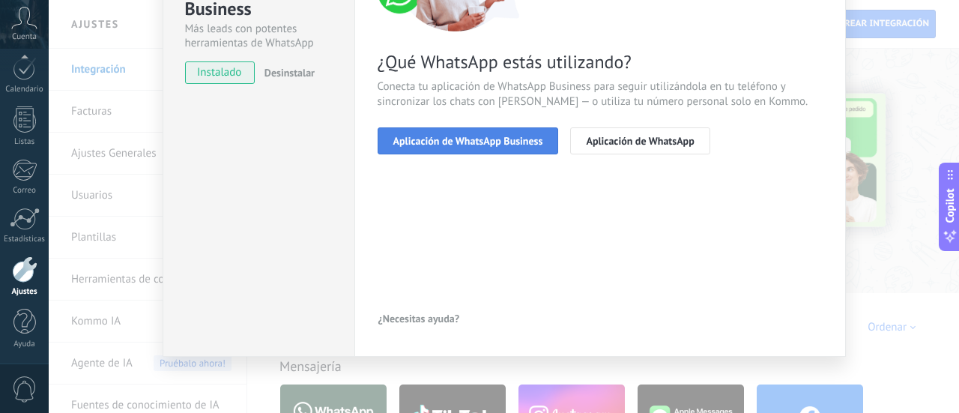
click at [519, 141] on span "Aplicación de WhatsApp Business" at bounding box center [468, 141] width 150 height 10
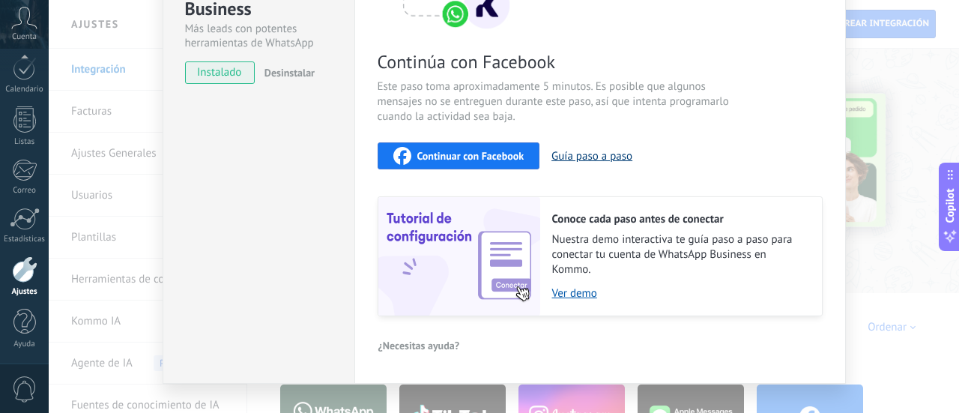
click at [579, 155] on button "Guía paso a paso" at bounding box center [591, 156] width 81 height 14
click at [485, 161] on span "Continuar con Facebook" at bounding box center [470, 156] width 107 height 10
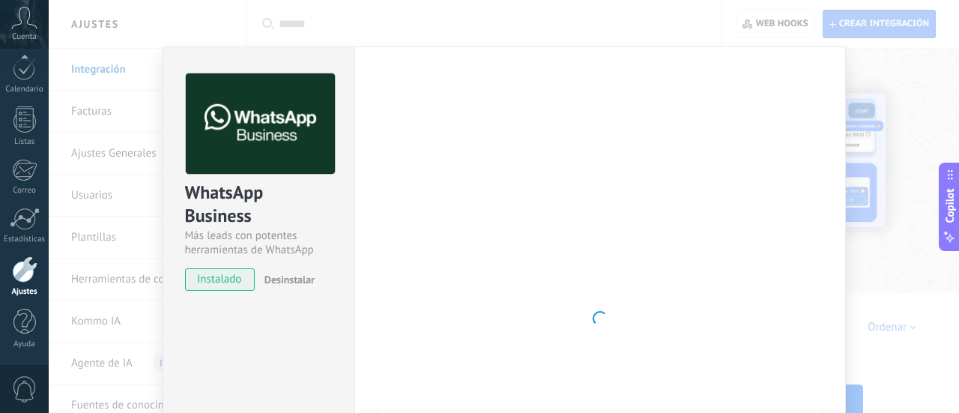
scroll to position [0, 0]
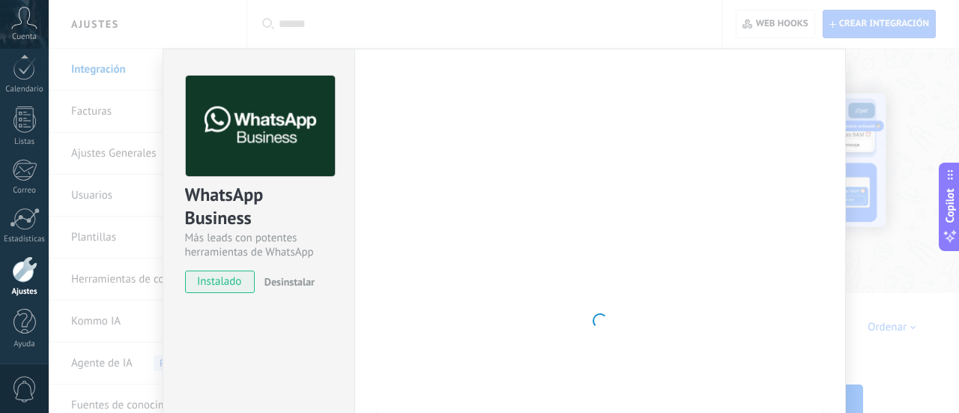
click at [899, 54] on div "WhatsApp Business Más leads con potentes herramientas de WhatsApp instalado Des…" at bounding box center [504, 206] width 910 height 413
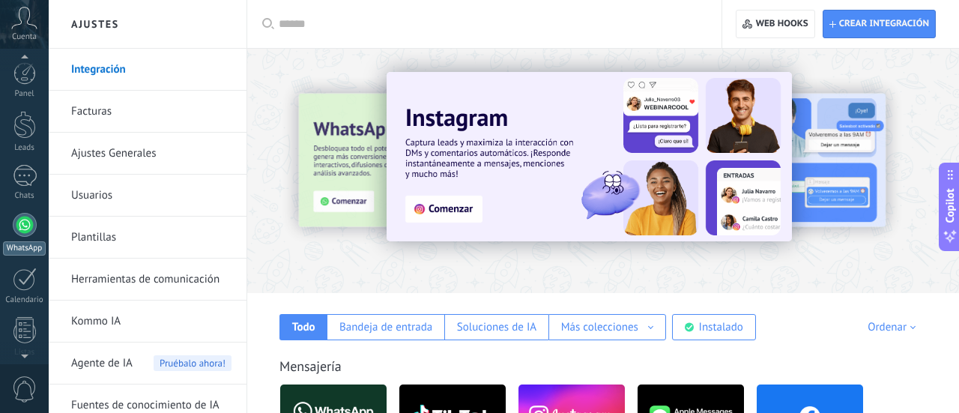
click at [25, 250] on div "WhatsApp" at bounding box center [24, 248] width 43 height 14
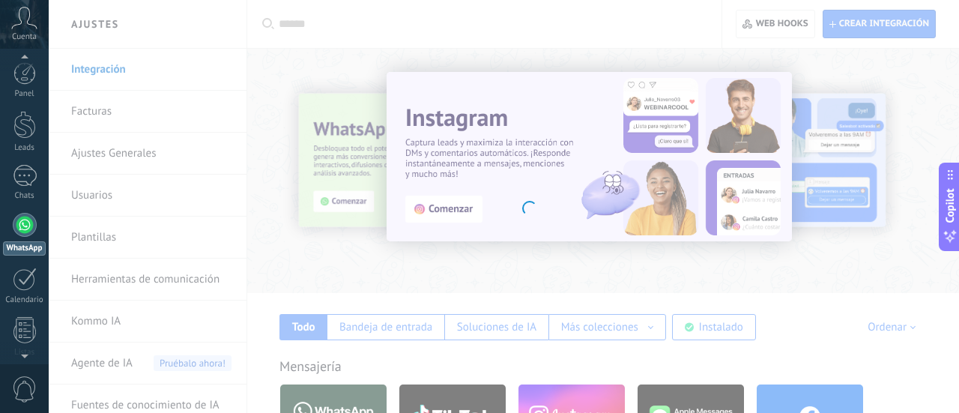
scroll to position [43, 0]
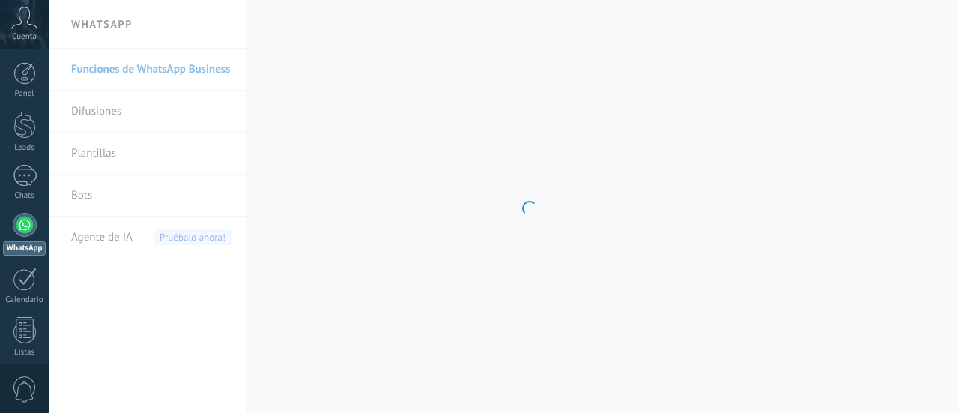
scroll to position [43, 0]
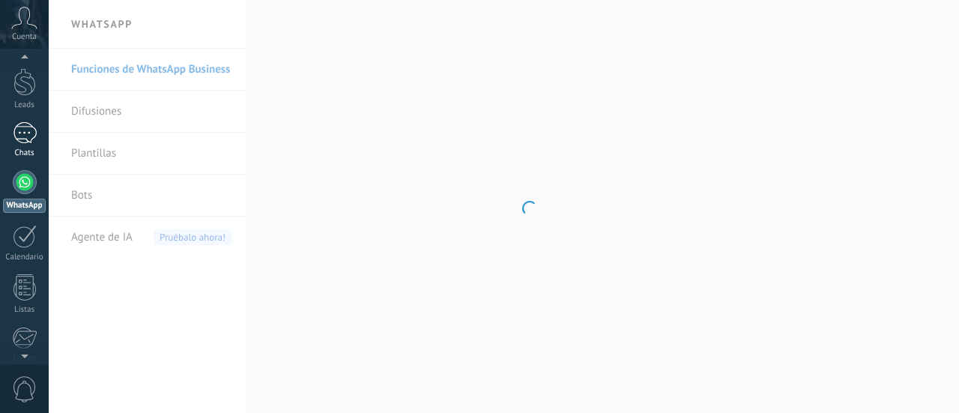
click at [25, 135] on div at bounding box center [25, 133] width 24 height 22
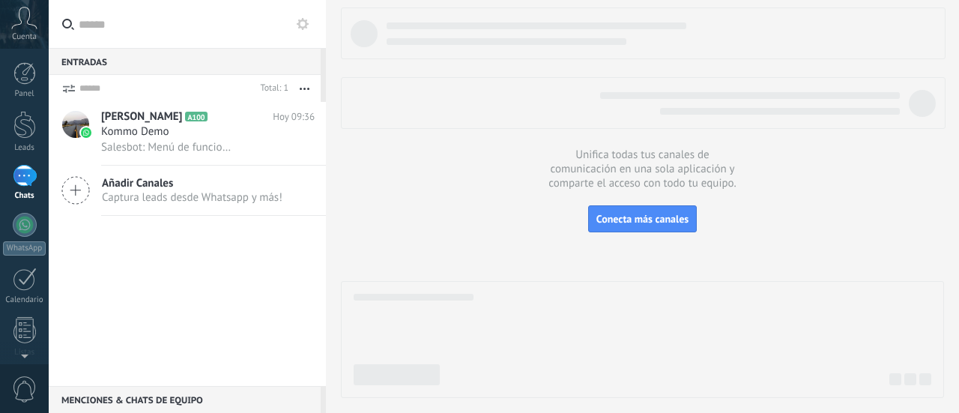
click at [306, 28] on icon at bounding box center [303, 24] width 12 height 12
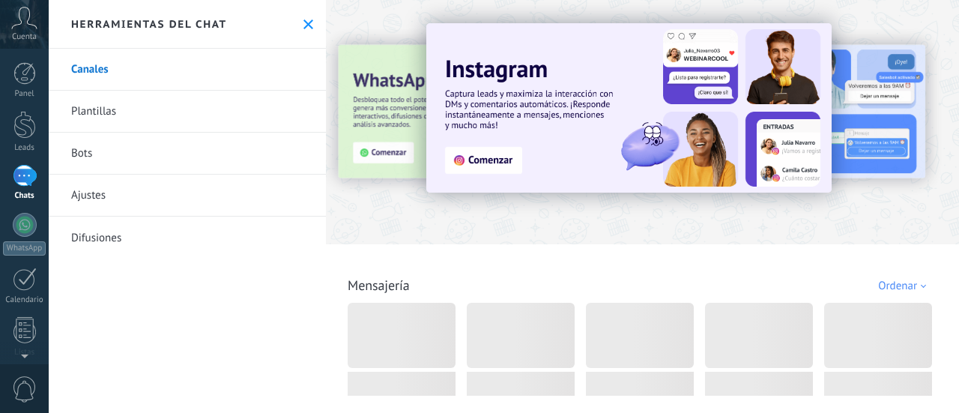
click at [306, 28] on use at bounding box center [308, 24] width 10 height 10
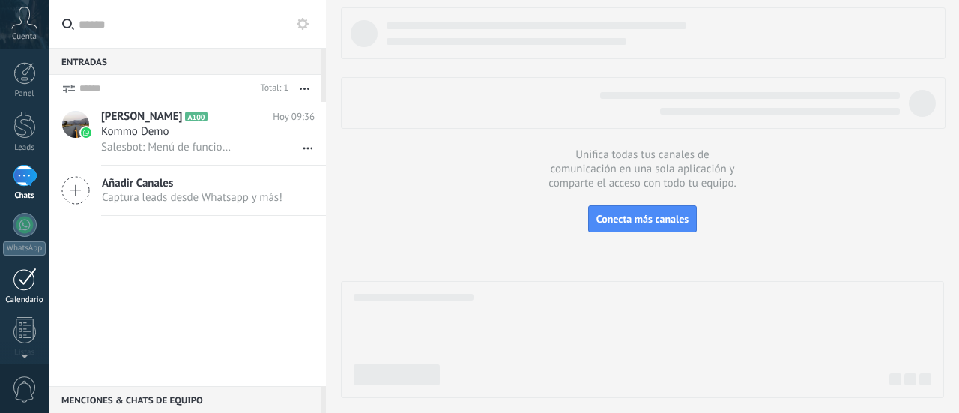
click at [22, 287] on div at bounding box center [25, 278] width 24 height 23
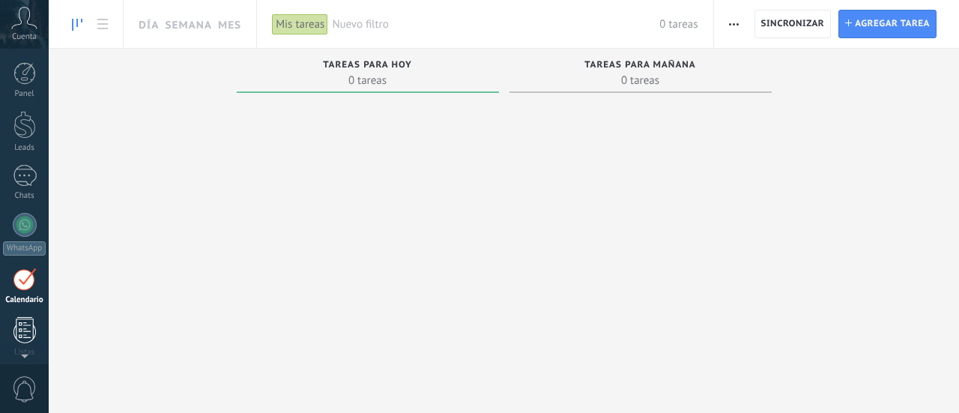
click at [22, 333] on div at bounding box center [24, 330] width 22 height 26
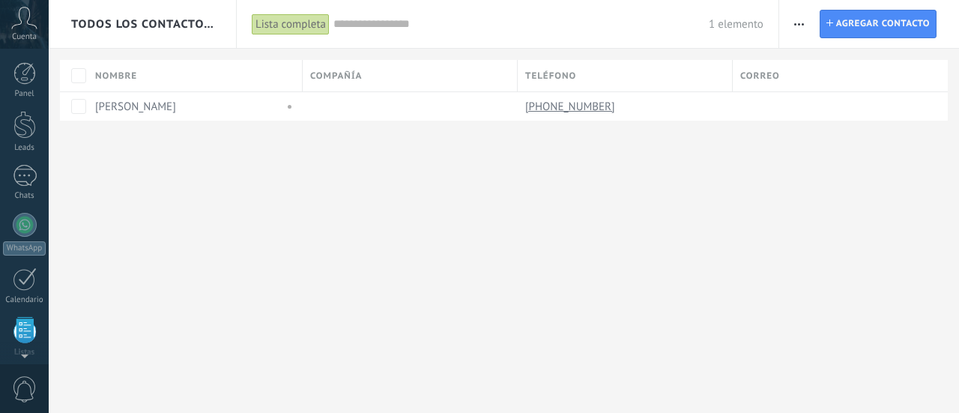
click at [29, 23] on icon at bounding box center [24, 18] width 26 height 22
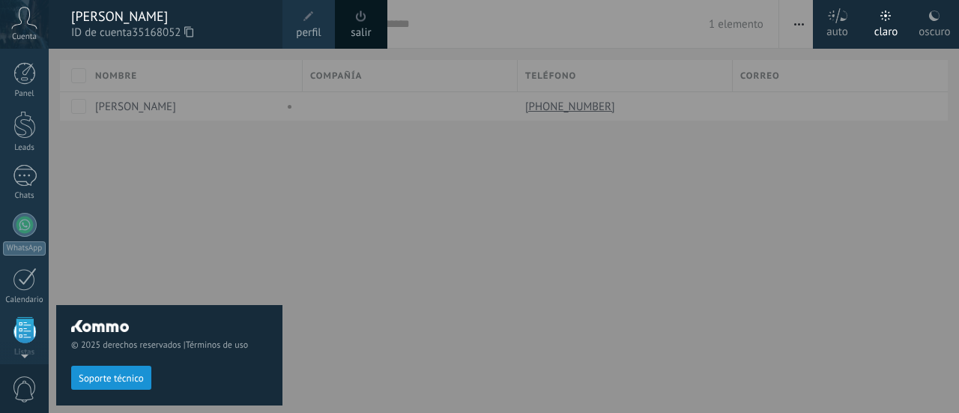
click at [29, 23] on icon at bounding box center [24, 18] width 26 height 22
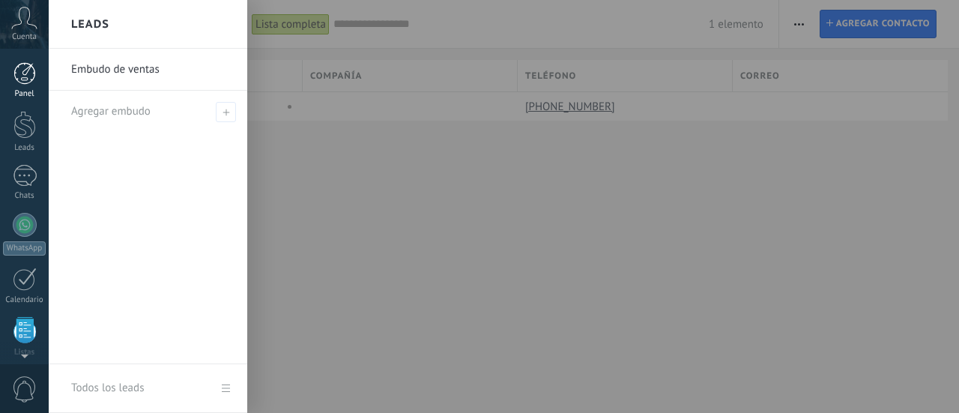
click at [25, 80] on div at bounding box center [24, 73] width 22 height 22
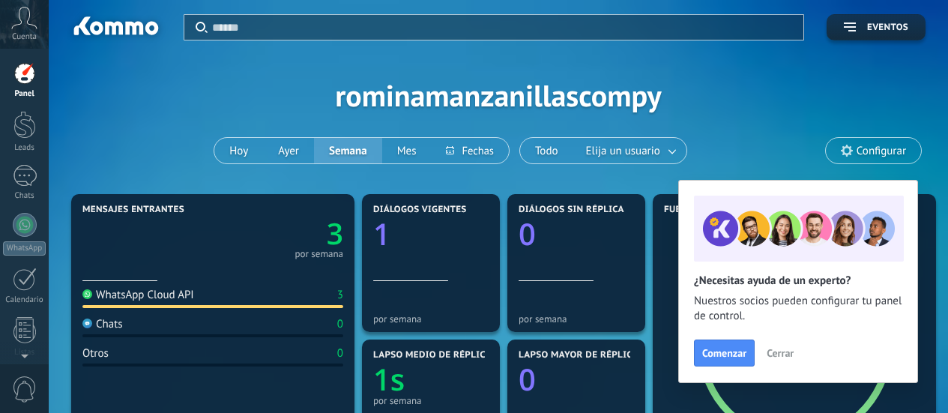
click at [819, 103] on div "Aplicar Eventos rominamanzanillascompy Hoy Ayer Semana Mes Todo Elija un usuari…" at bounding box center [498, 95] width 854 height 190
click at [790, 353] on span "Cerrar" at bounding box center [779, 353] width 27 height 10
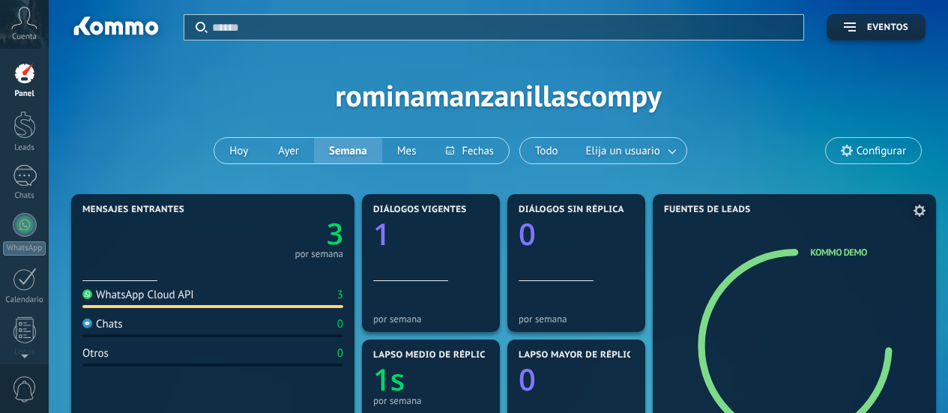
scroll to position [75, 0]
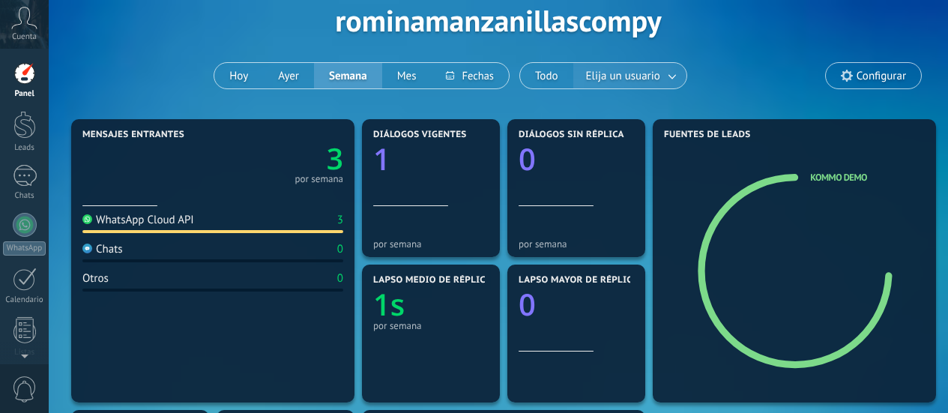
click at [611, 78] on span "Elija un usuario" at bounding box center [623, 76] width 80 height 20
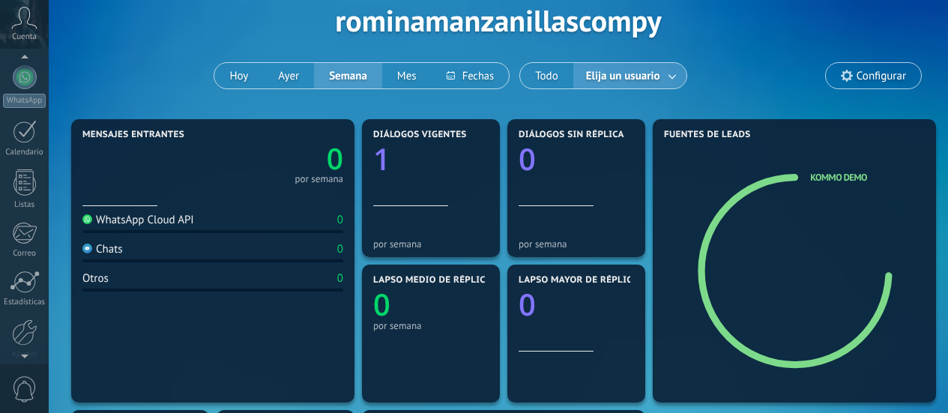
scroll to position [211, 0]
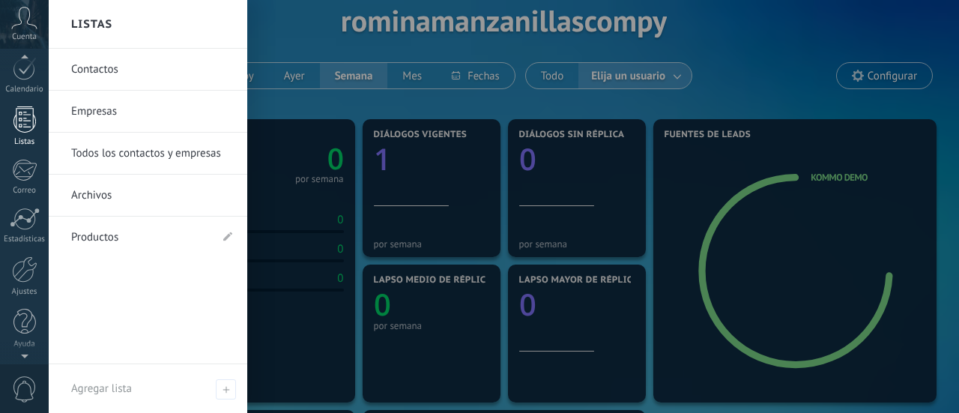
click at [30, 124] on div at bounding box center [24, 119] width 22 height 26
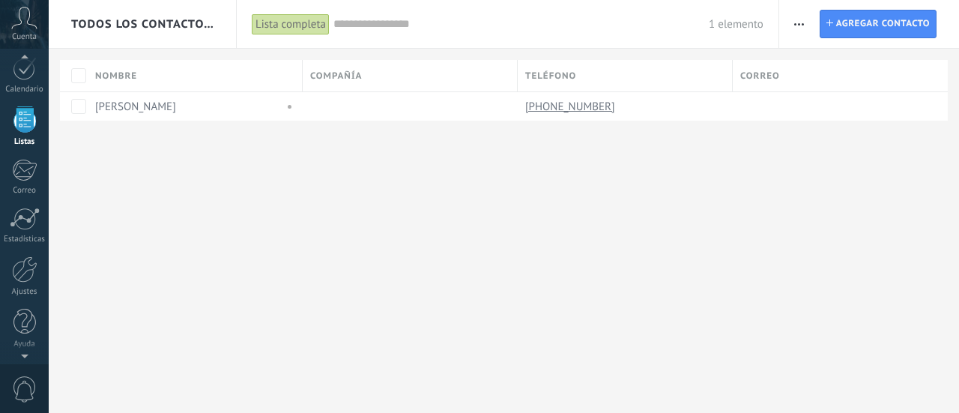
scroll to position [147, 0]
click at [504, 249] on div "Todos los contactos y empresas Lista completa Aplicar 1 elemento Lista completa…" at bounding box center [504, 206] width 910 height 413
